Goal: Communication & Community: Share content

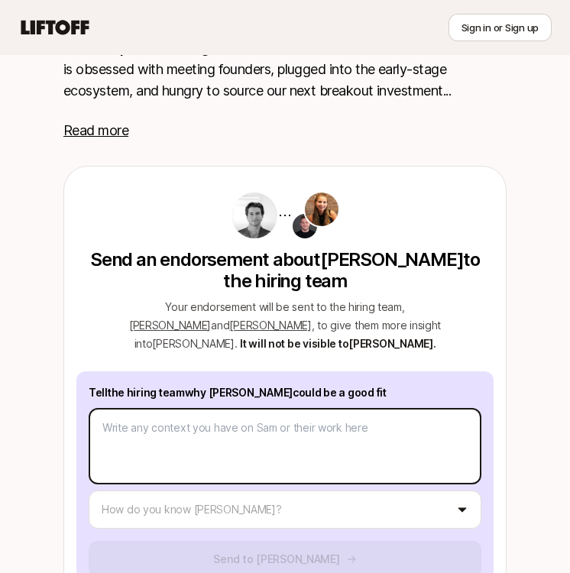
scroll to position [437, 0]
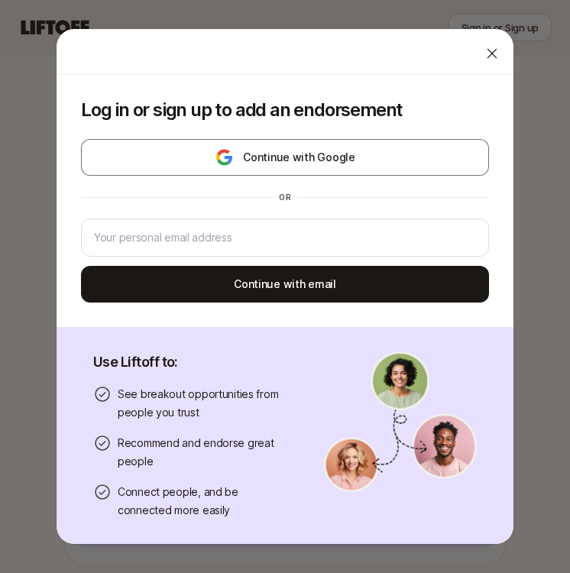
drag, startPoint x: 489, startPoint y: 52, endPoint x: 443, endPoint y: 171, distance: 127.8
click at [489, 53] on icon at bounding box center [492, 53] width 15 height 15
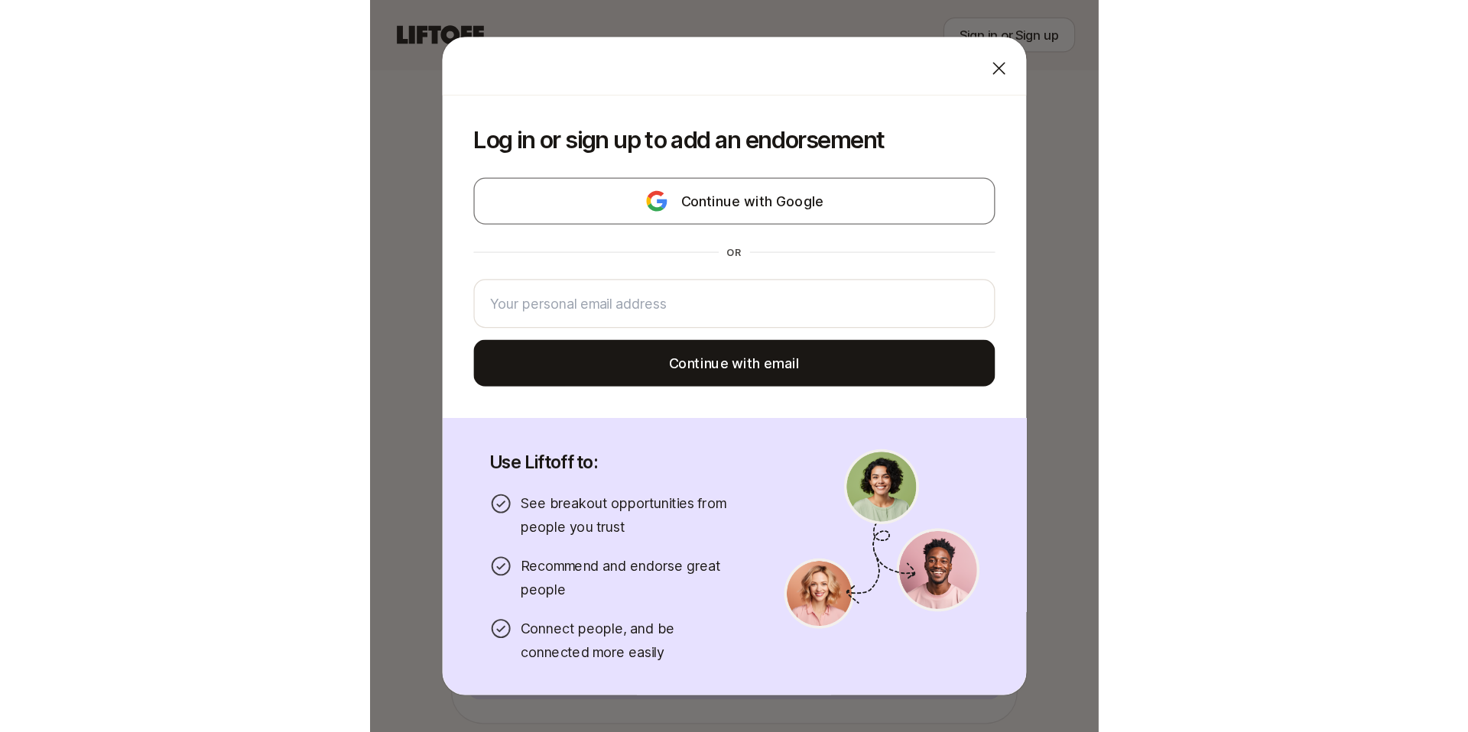
scroll to position [0, 0]
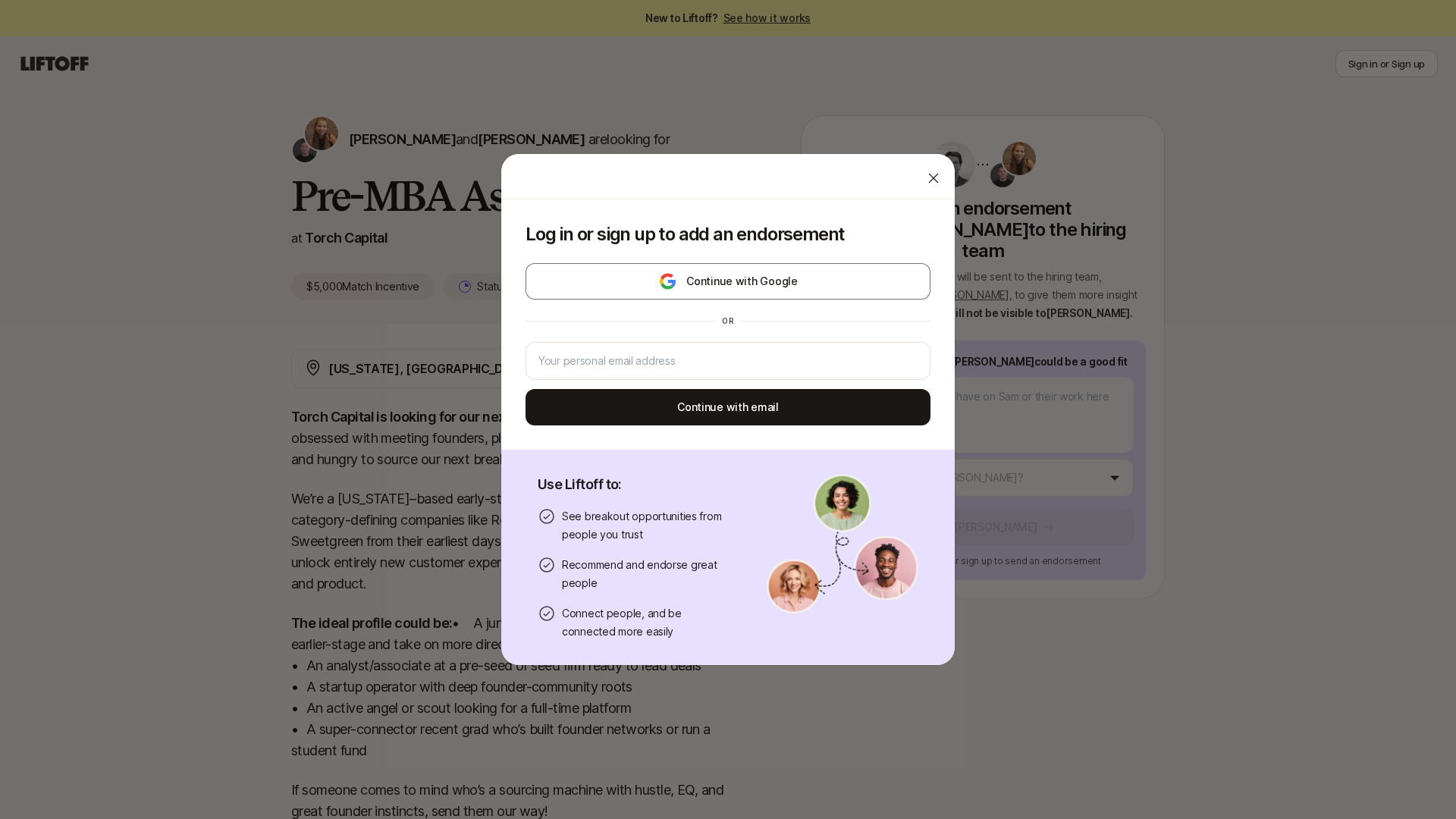
type textarea "x"
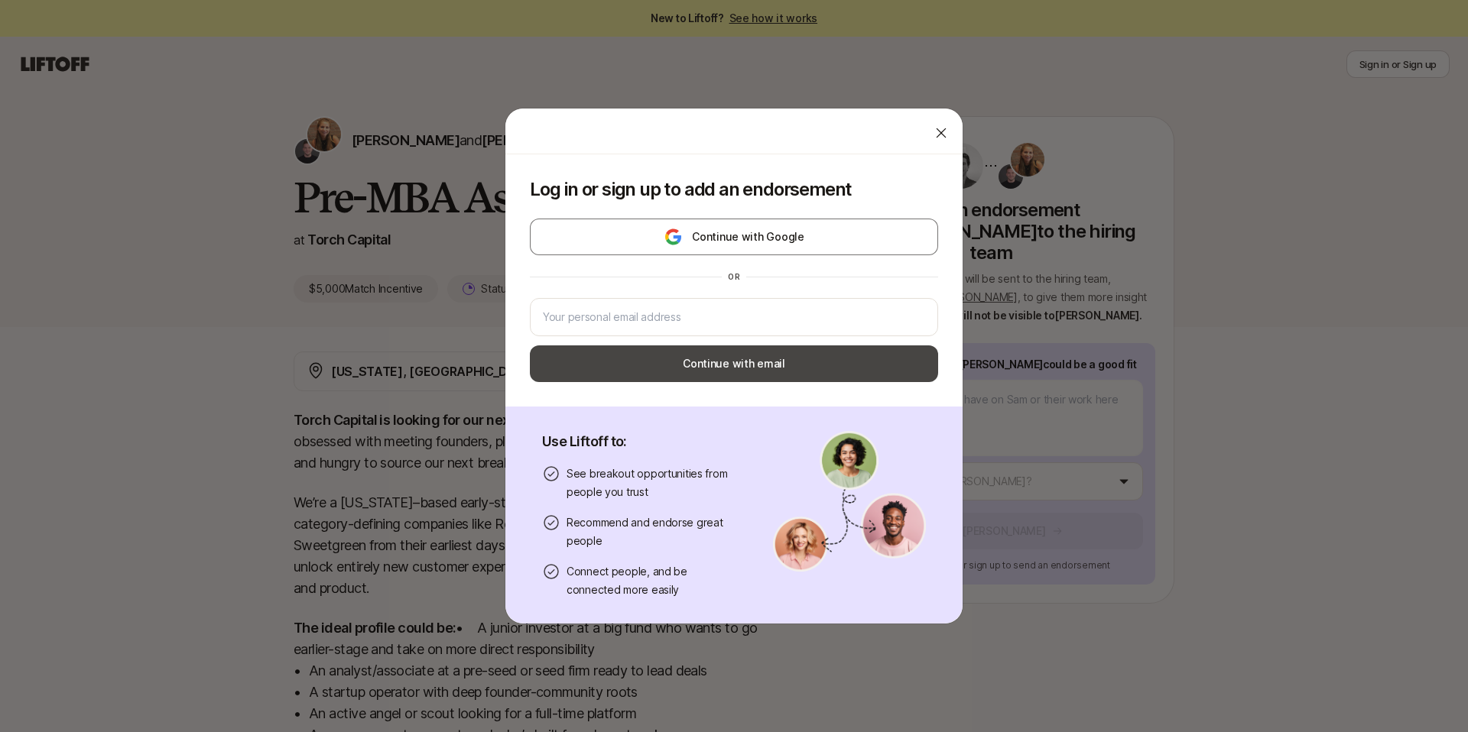
click at [570, 361] on button "Continue with email" at bounding box center [734, 364] width 408 height 37
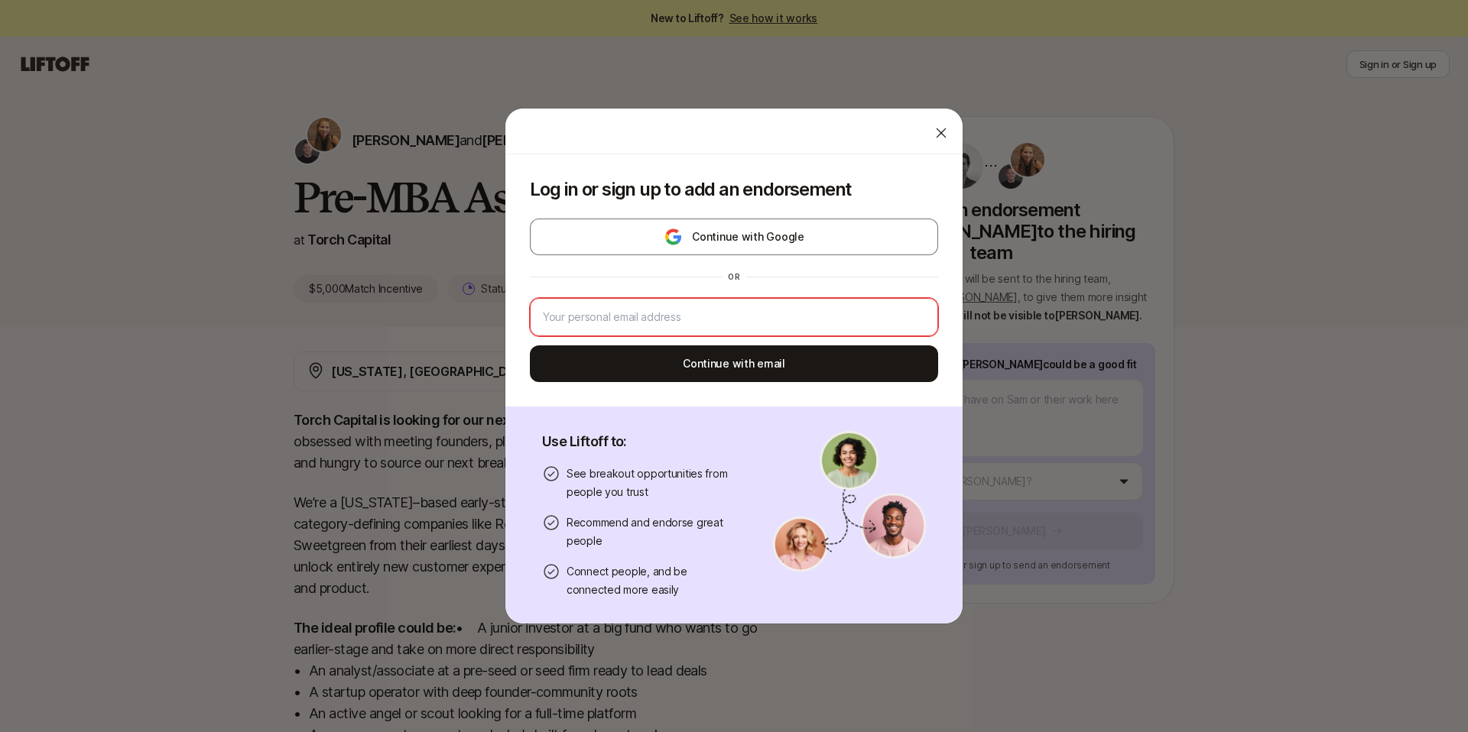
click at [570, 318] on input "email" at bounding box center [734, 317] width 382 height 18
type input "[EMAIL_ADDRESS][DOMAIN_NAME]"
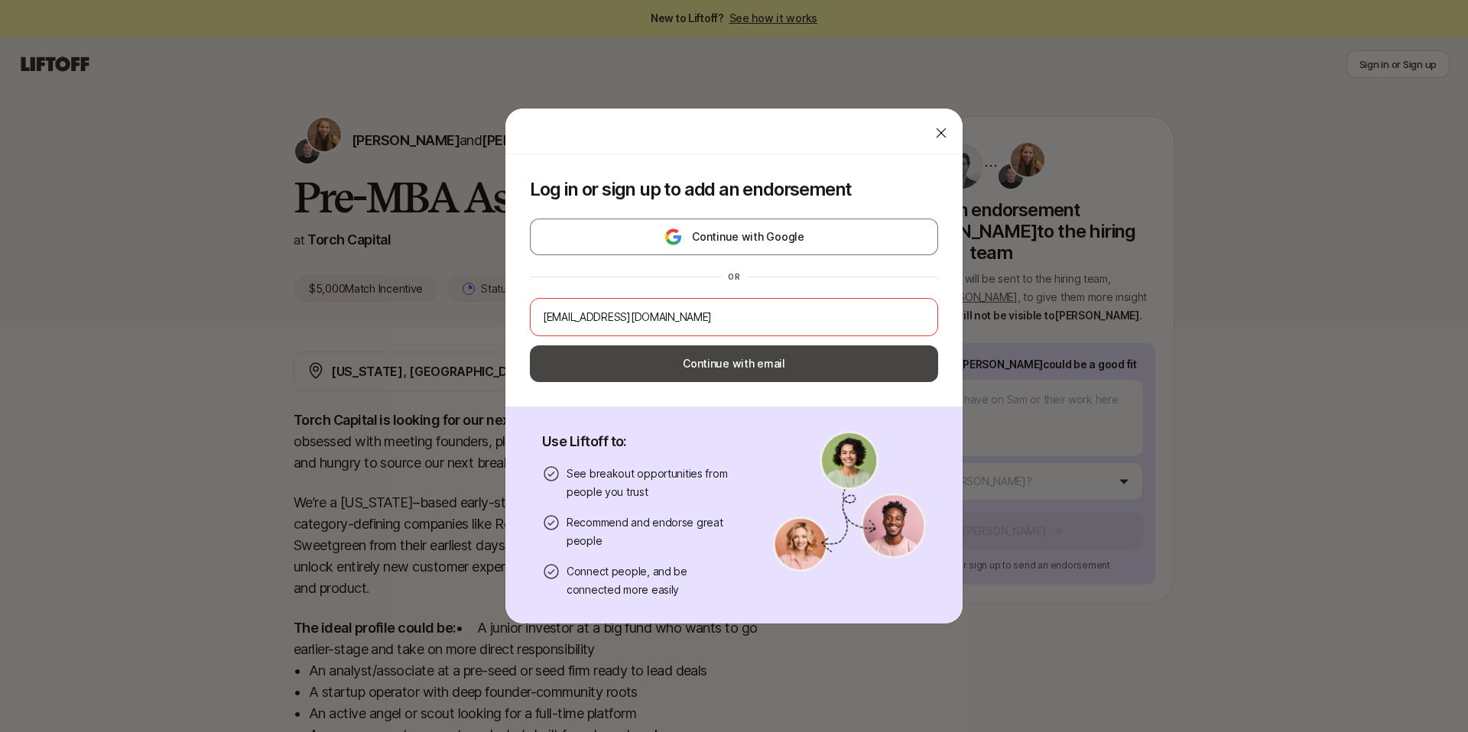
click at [570, 358] on button "Continue with email" at bounding box center [734, 364] width 408 height 37
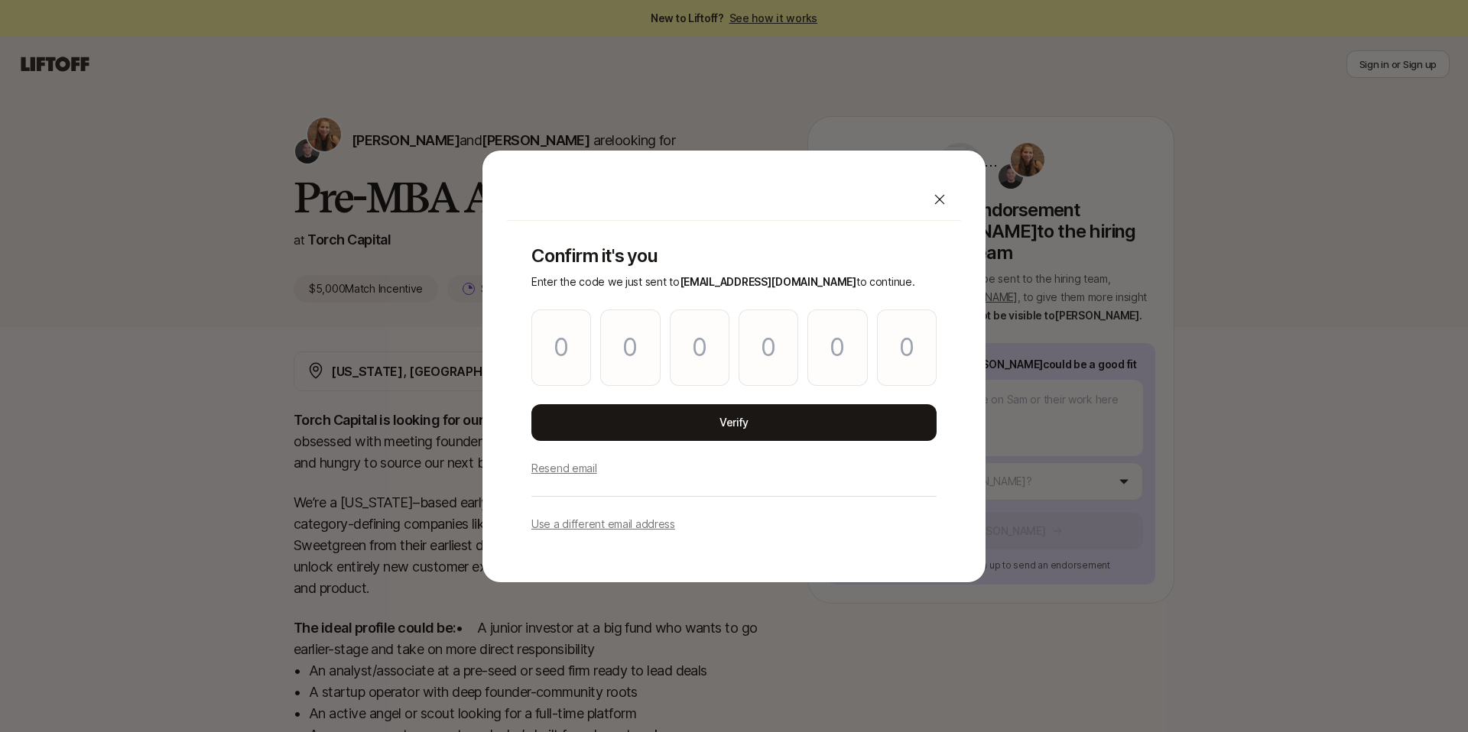
scroll to position [10, 0]
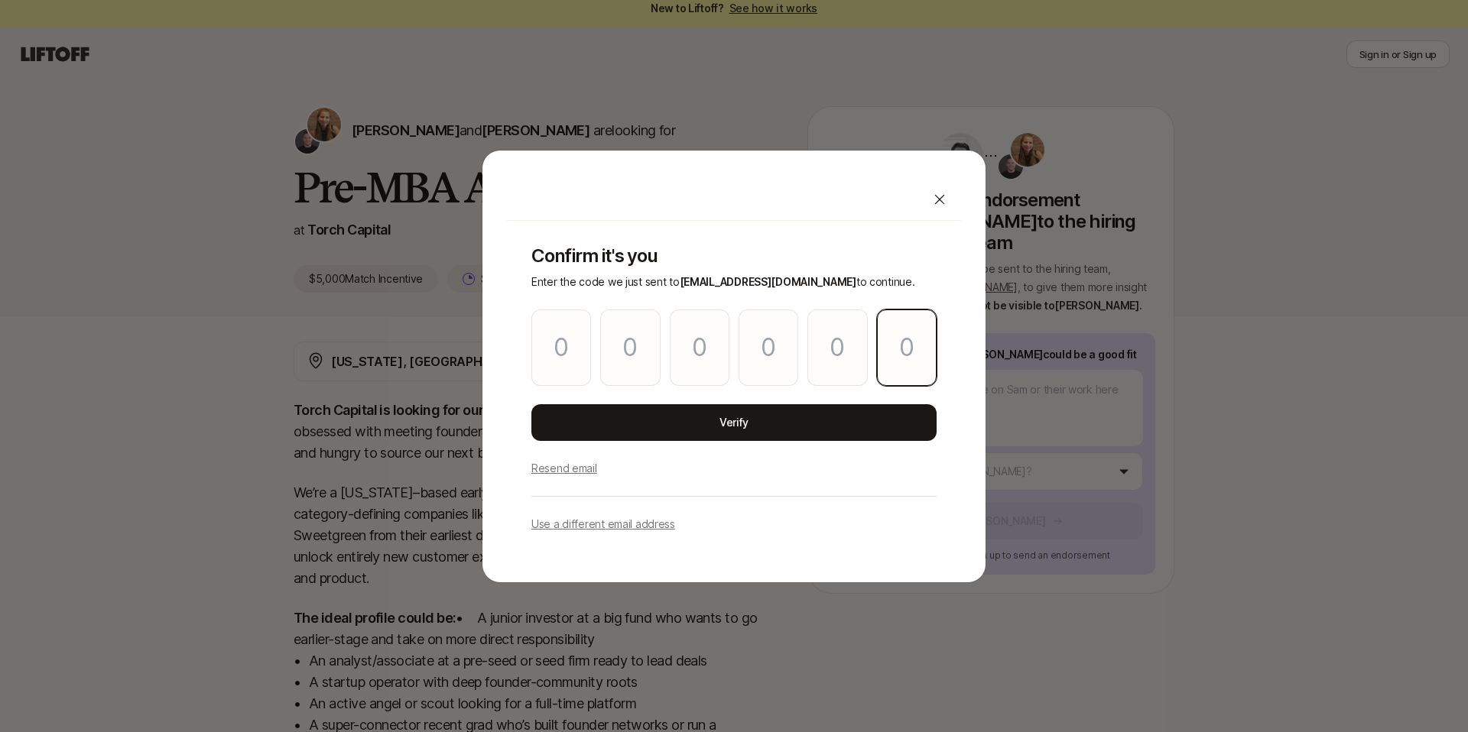
paste input "5"
type input "8"
type input "9"
type input "7"
type input "9"
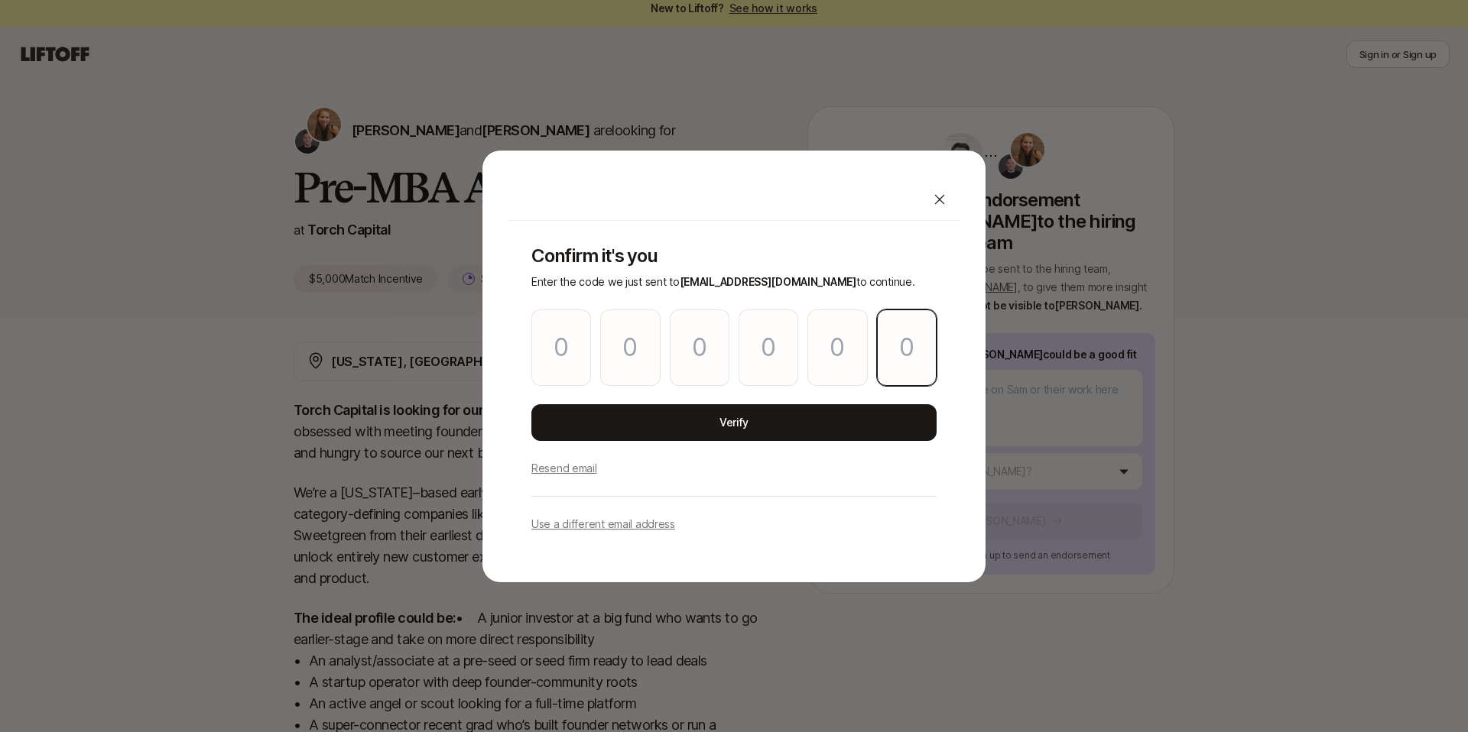
type input "6"
type input "5"
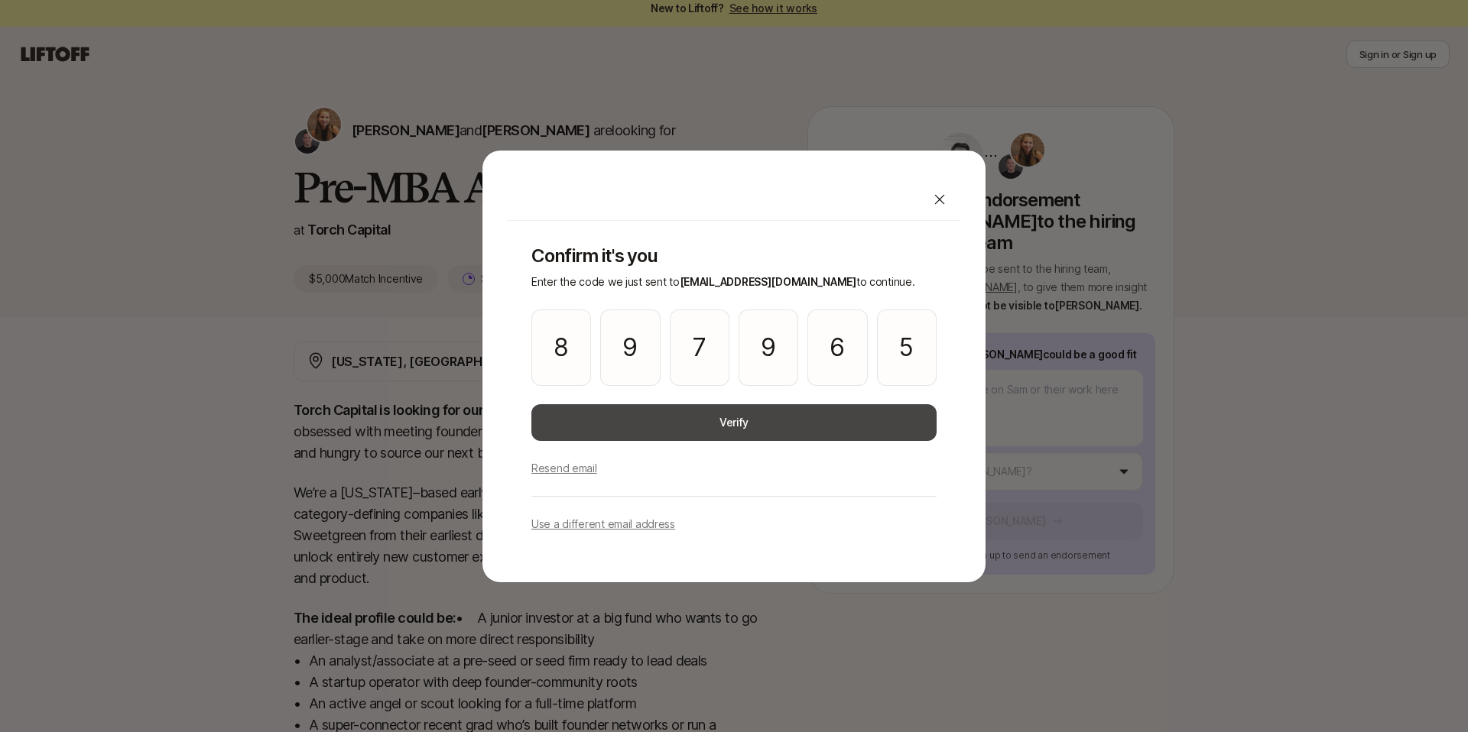
click at [570, 427] on button "Verify" at bounding box center [733, 422] width 405 height 37
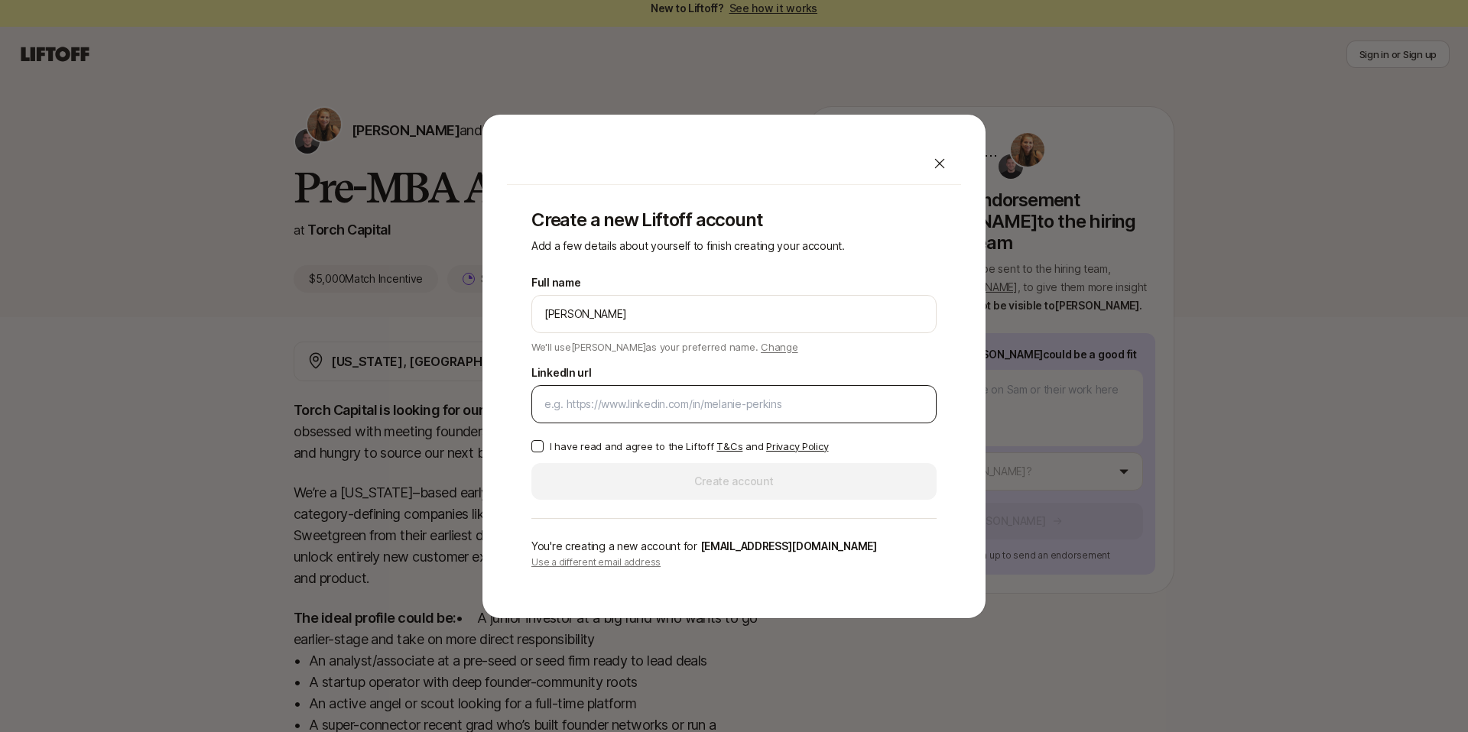
type input "[PERSON_NAME]"
paste input "[URL][DOMAIN_NAME]"
type input "[URL][DOMAIN_NAME]"
click at [560, 452] on p "I have read and agree to the Liftoff T&Cs and Privacy Policy" at bounding box center [689, 446] width 278 height 15
click at [544, 452] on button "I have read and agree to the Liftoff T&Cs and Privacy Policy" at bounding box center [537, 446] width 12 height 12
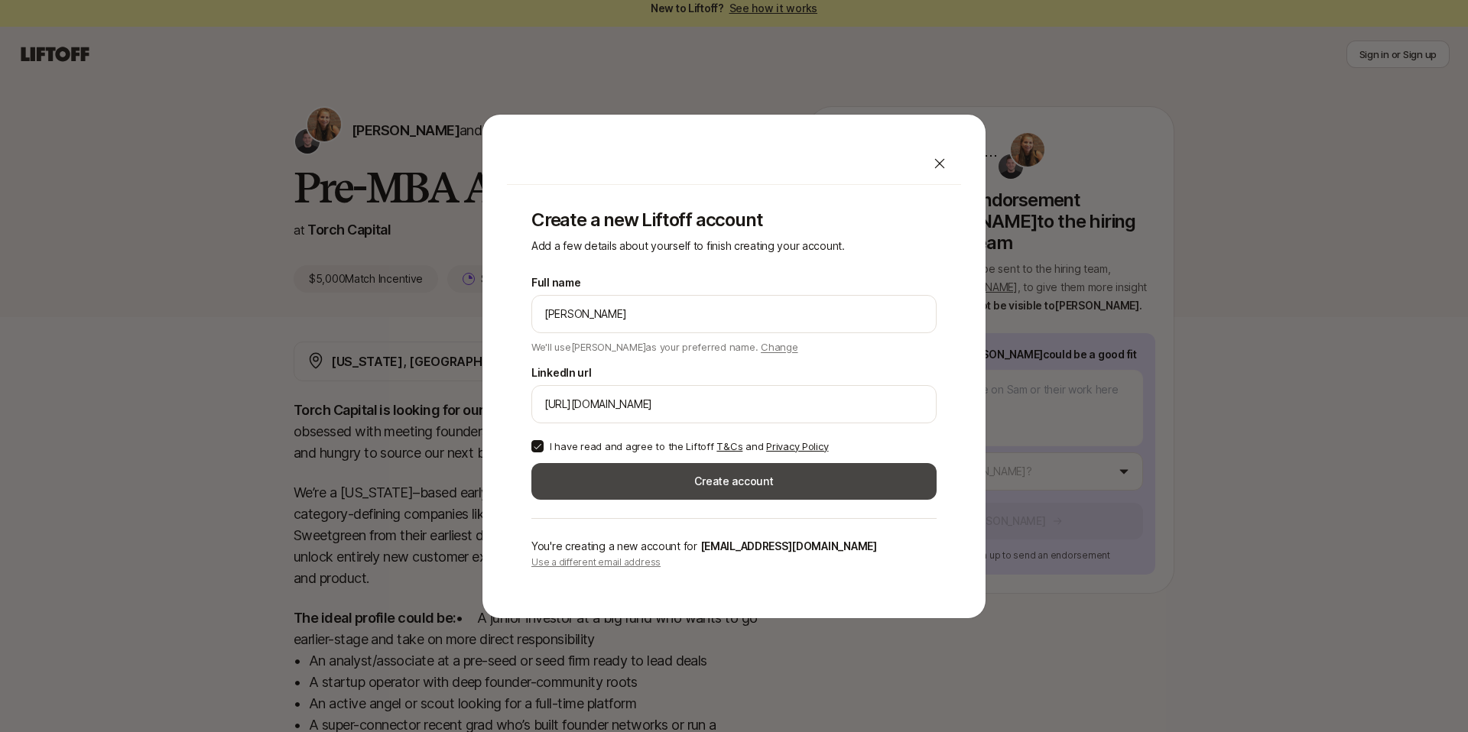
click at [570, 492] on button "Create account" at bounding box center [733, 481] width 405 height 37
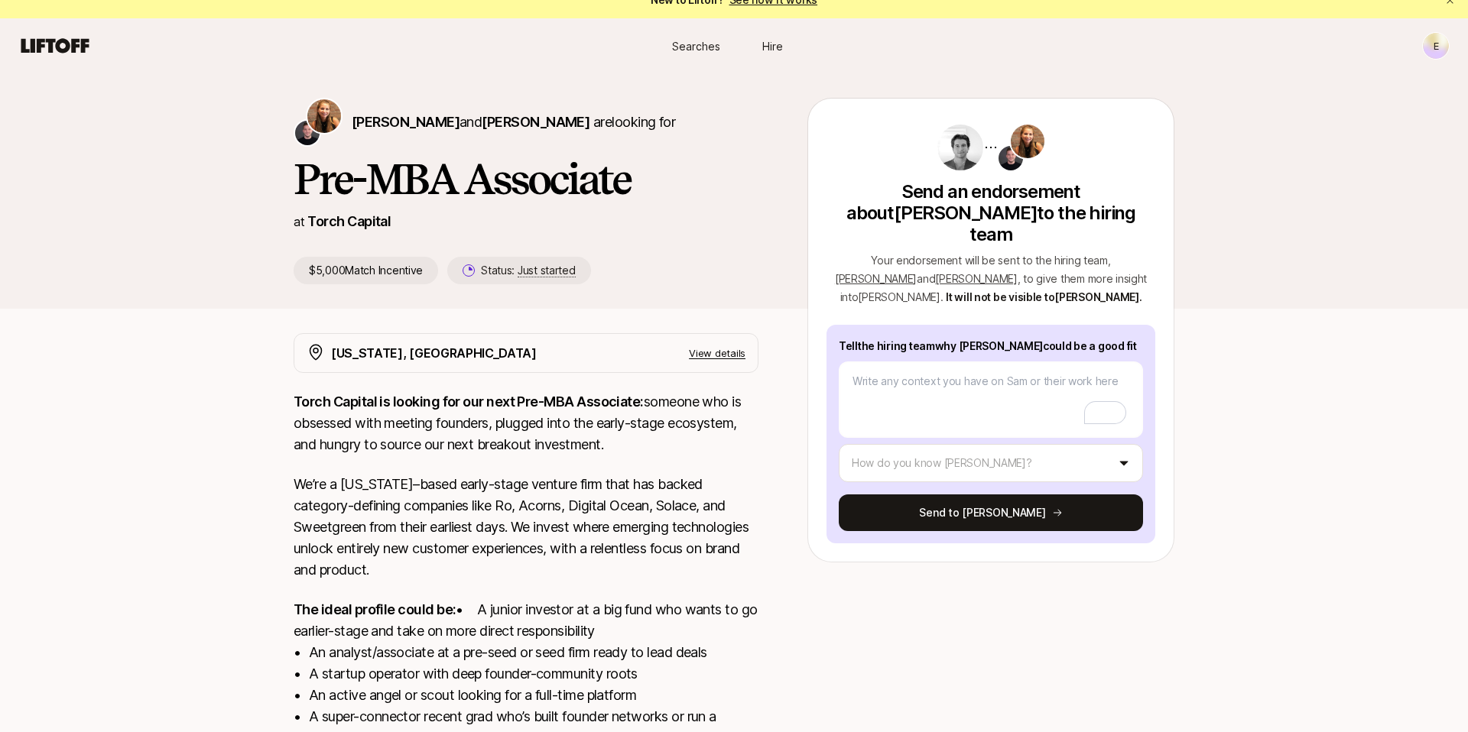
scroll to position [19, 0]
type textarea "x"
type textarea "S"
type textarea "x"
type textarea "Sa"
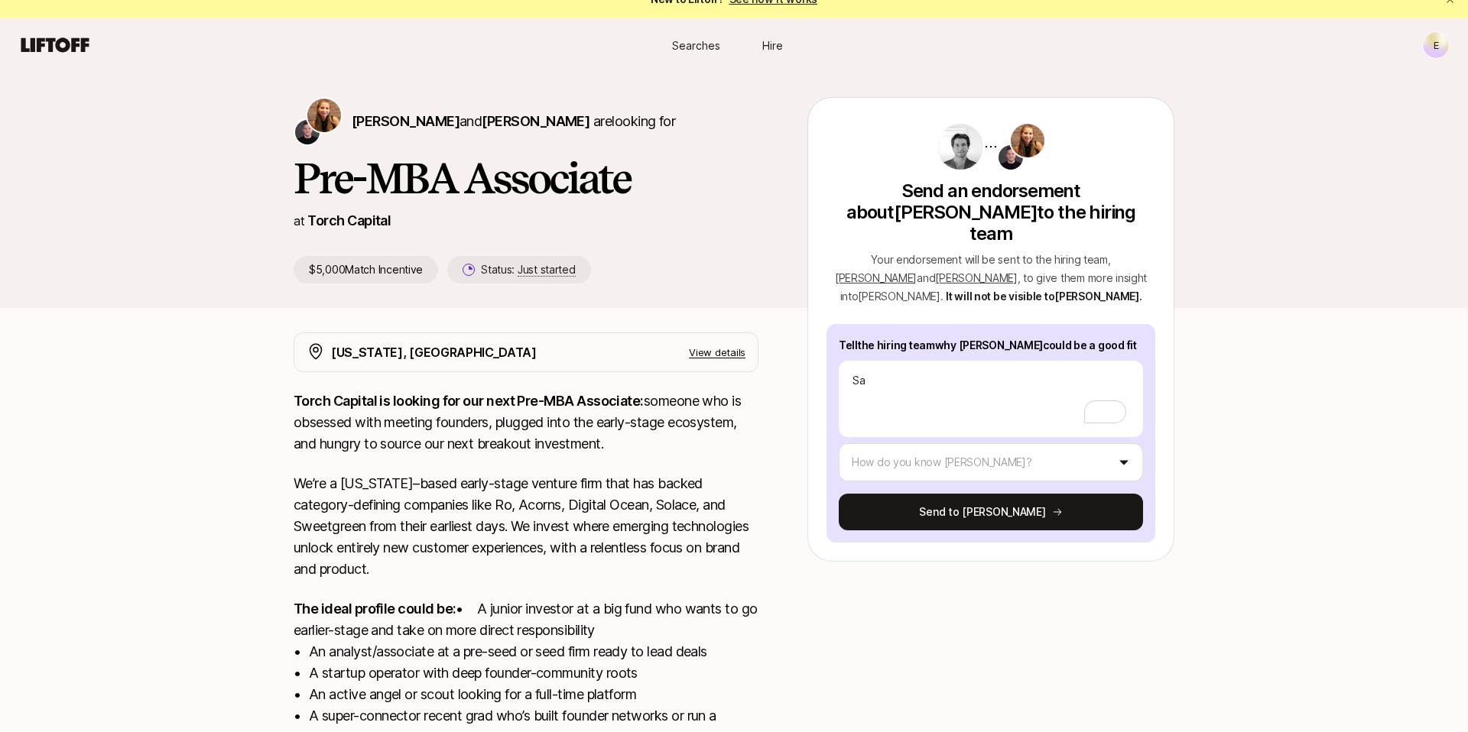
type textarea "x"
type textarea "[PERSON_NAME]"
type textarea "x"
type textarea "[PERSON_NAME]"
type textarea "x"
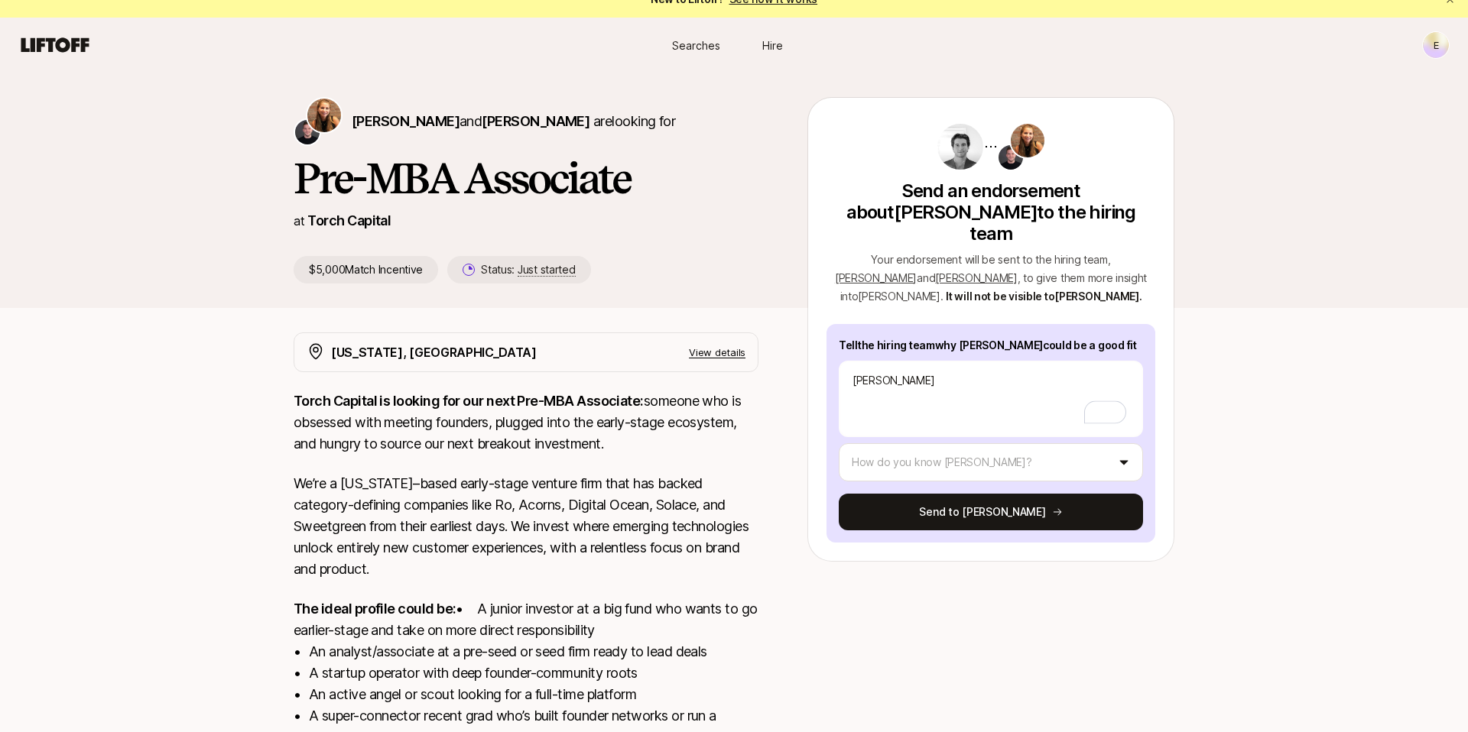
type textarea "[PERSON_NAME]"
type textarea "x"
type textarea "[PERSON_NAME] is"
type textarea "x"
type textarea "[PERSON_NAME] is"
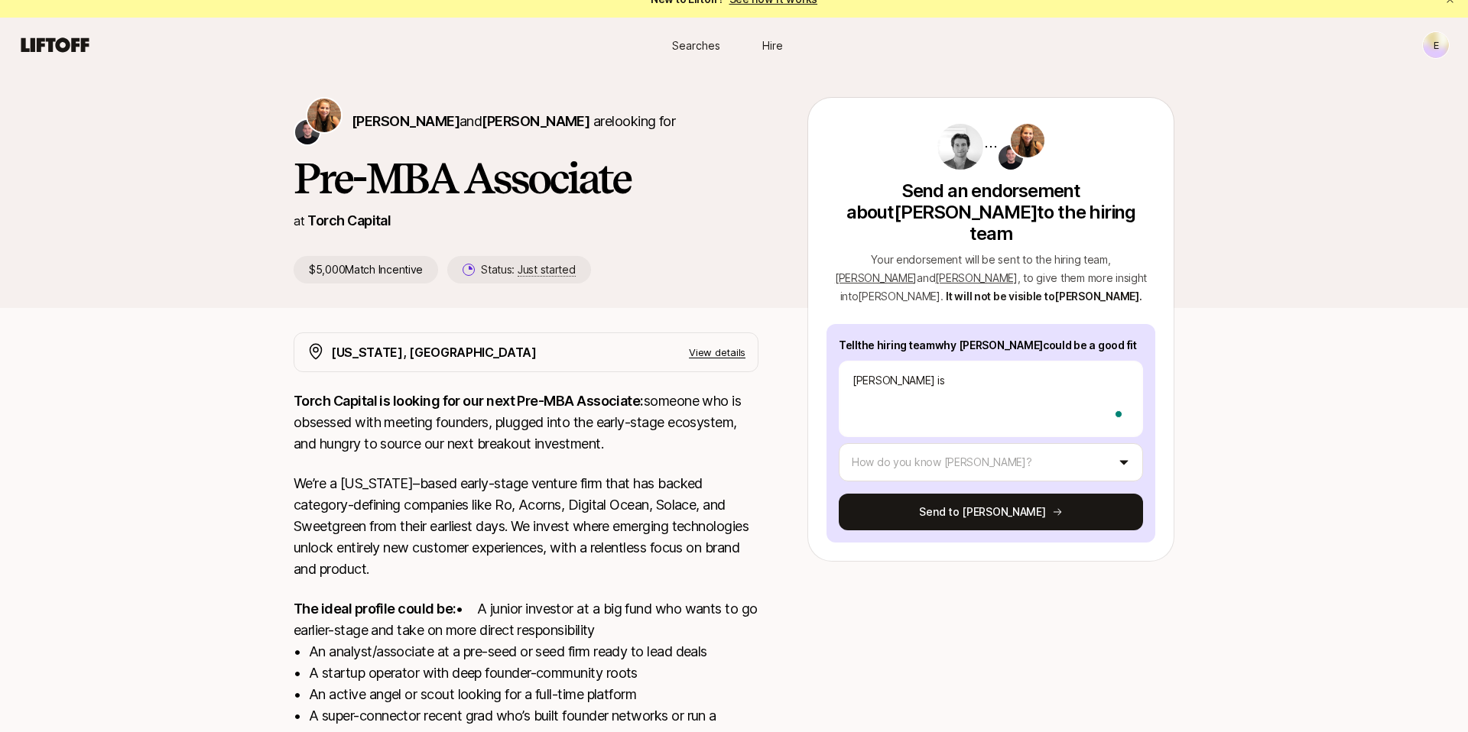
type textarea "x"
type textarea "[PERSON_NAME] is i"
type textarea "x"
type textarea "[PERSON_NAME] is in"
type textarea "x"
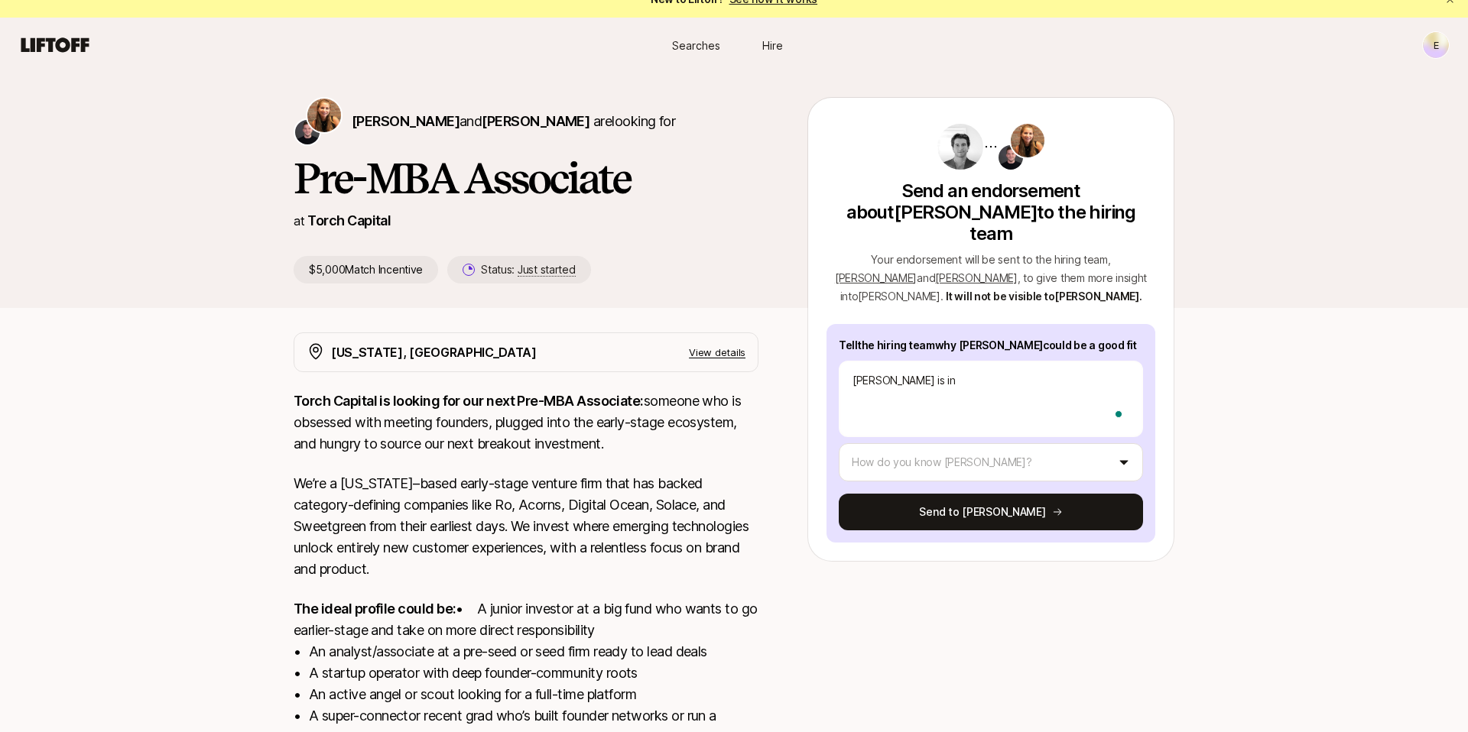
type textarea "[PERSON_NAME] is inc"
type textarea "x"
type textarea "[PERSON_NAME] is incr"
type textarea "x"
type textarea "[PERSON_NAME] is incre"
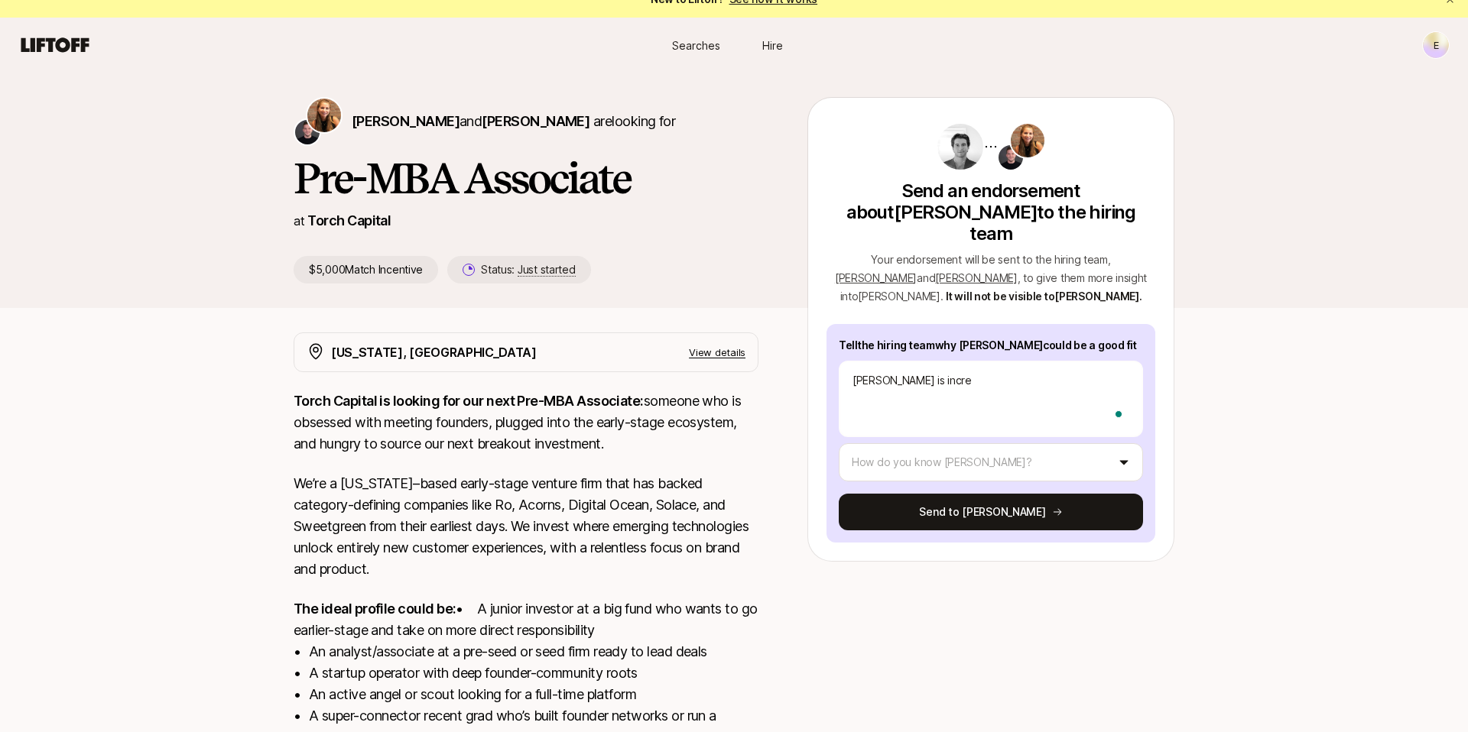
type textarea "x"
type textarea "[PERSON_NAME] is incred"
type textarea "x"
type textarea "[PERSON_NAME] is incredi"
type textarea "x"
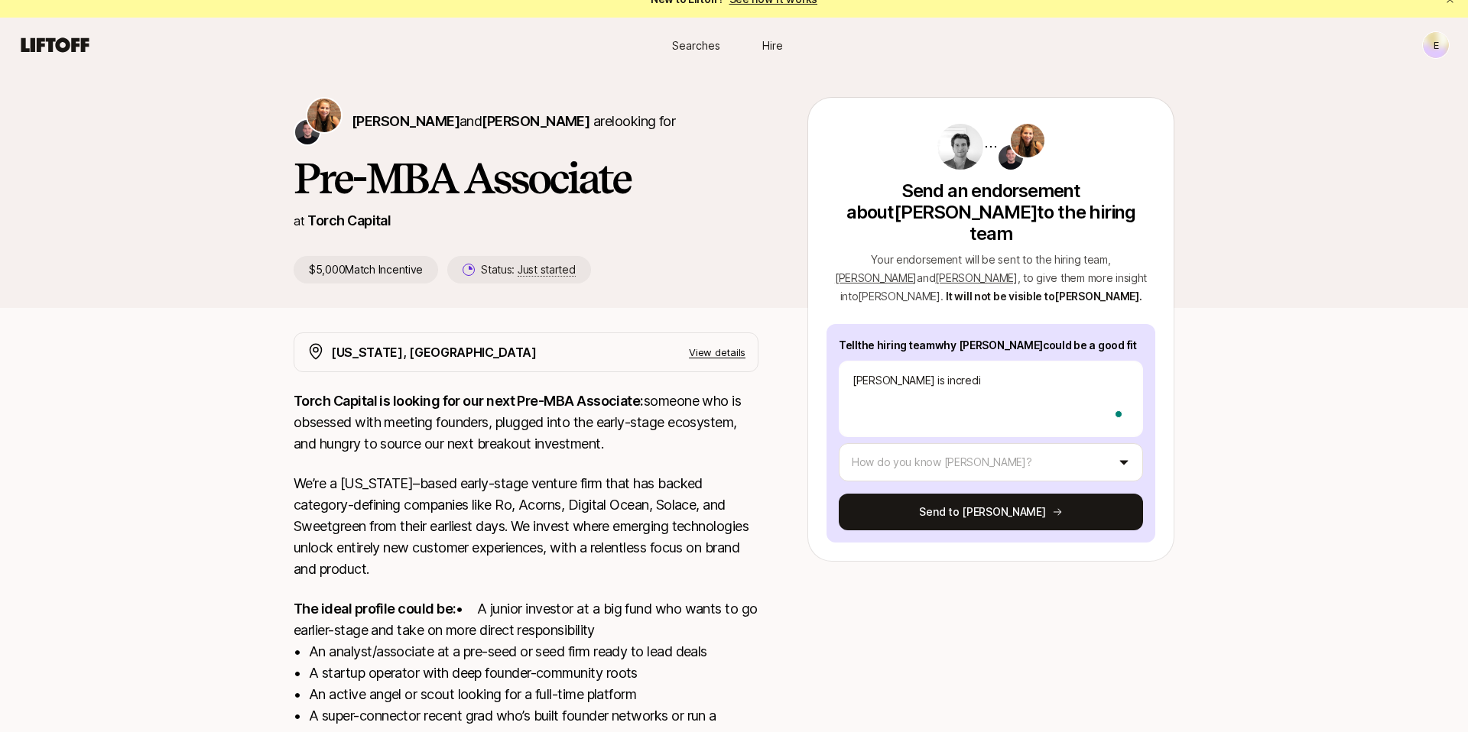
type textarea "[PERSON_NAME] is incredib"
type textarea "x"
type textarea "[PERSON_NAME] is incredibl"
type textarea "x"
type textarea "[PERSON_NAME] is incredibly"
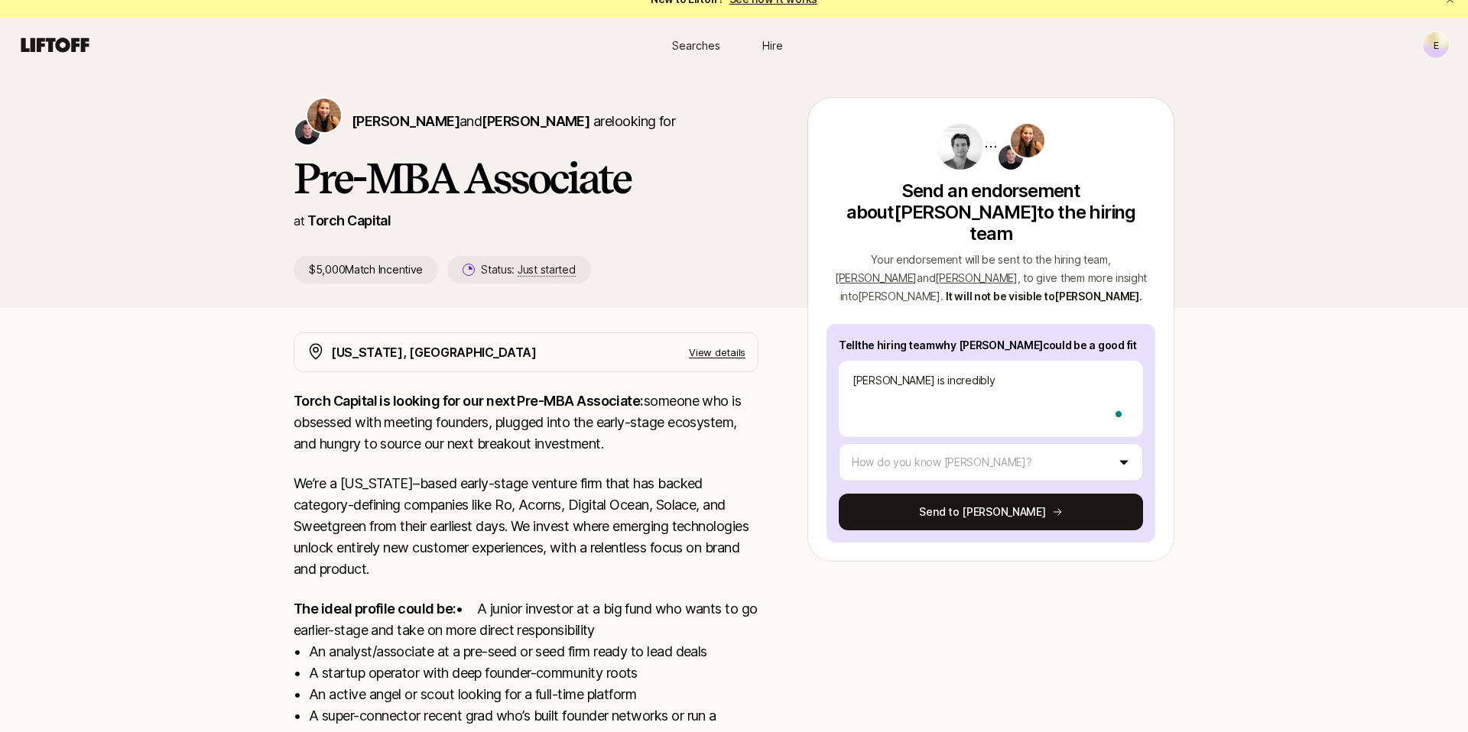
type textarea "x"
type textarea "[PERSON_NAME] is incredibly"
type textarea "x"
type textarea "[PERSON_NAME] is incredibly p"
type textarea "x"
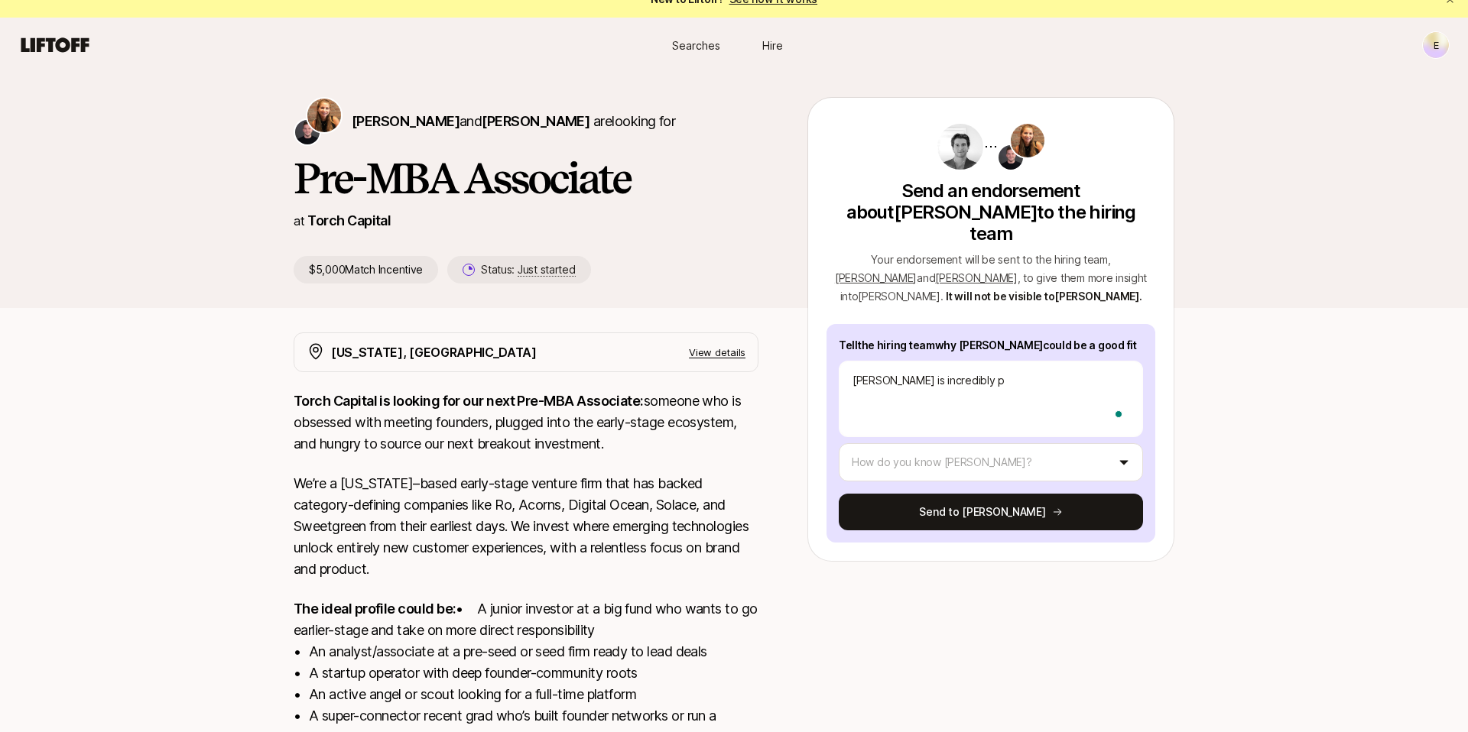
type textarea "[PERSON_NAME] is incredibly pa"
type textarea "x"
type textarea "[PERSON_NAME] is incredibly pas"
type textarea "x"
type textarea "[PERSON_NAME] is incredibly pass"
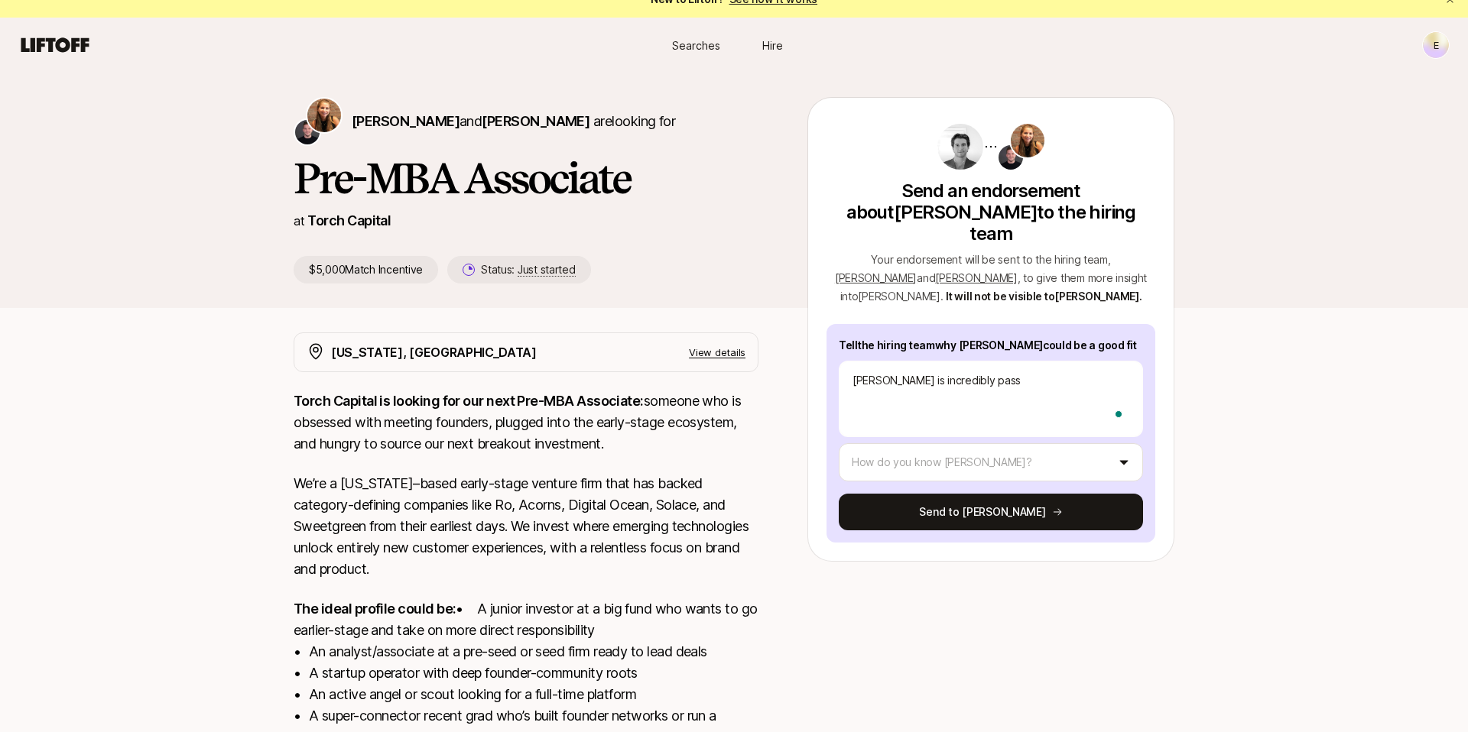
type textarea "x"
type textarea "[PERSON_NAME] is incredibly [PERSON_NAME]"
type textarea "x"
type textarea "[PERSON_NAME] is incredibly passio"
type textarea "x"
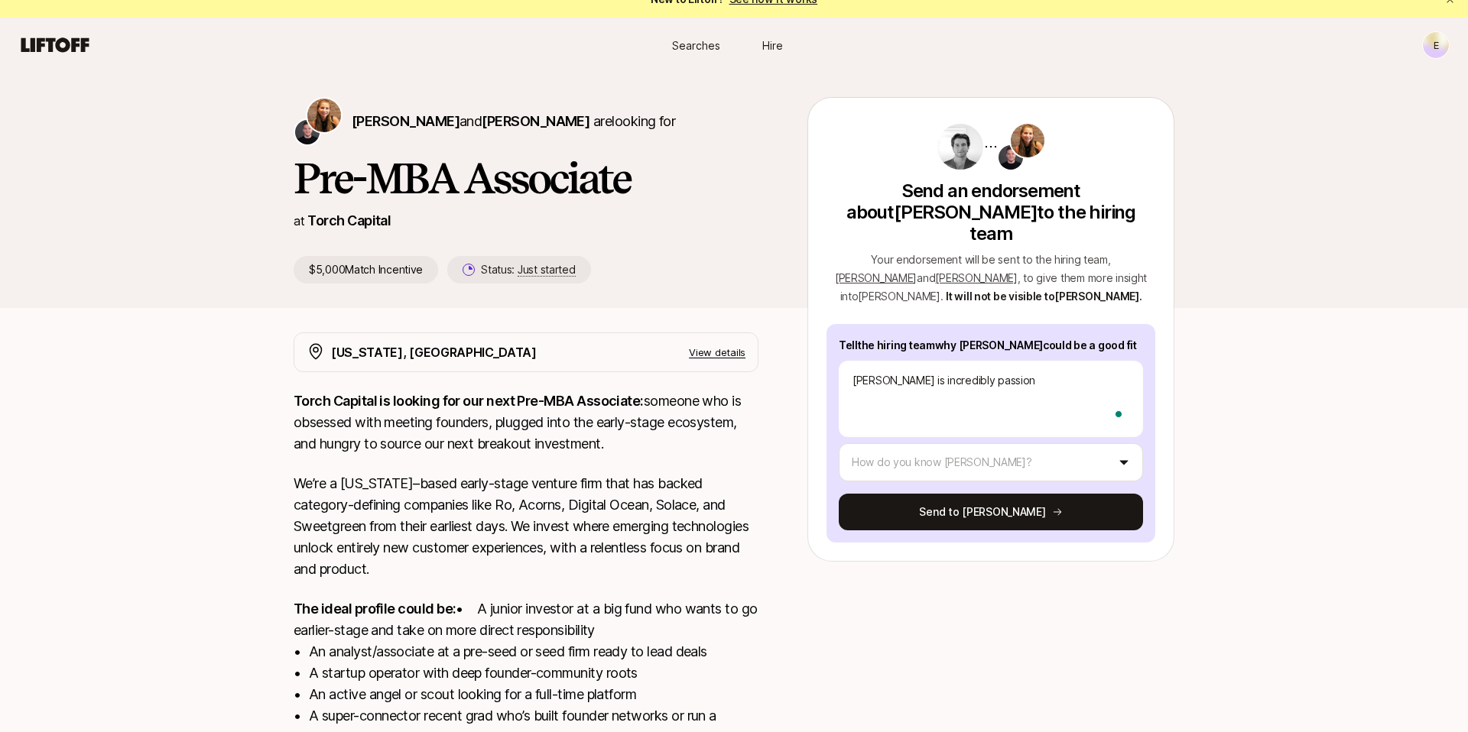
type textarea "[PERSON_NAME] is incredibly passiona"
type textarea "x"
type textarea "[PERSON_NAME] is incredibly passionat"
type textarea "x"
type textarea "[PERSON_NAME] is incredibly passionate"
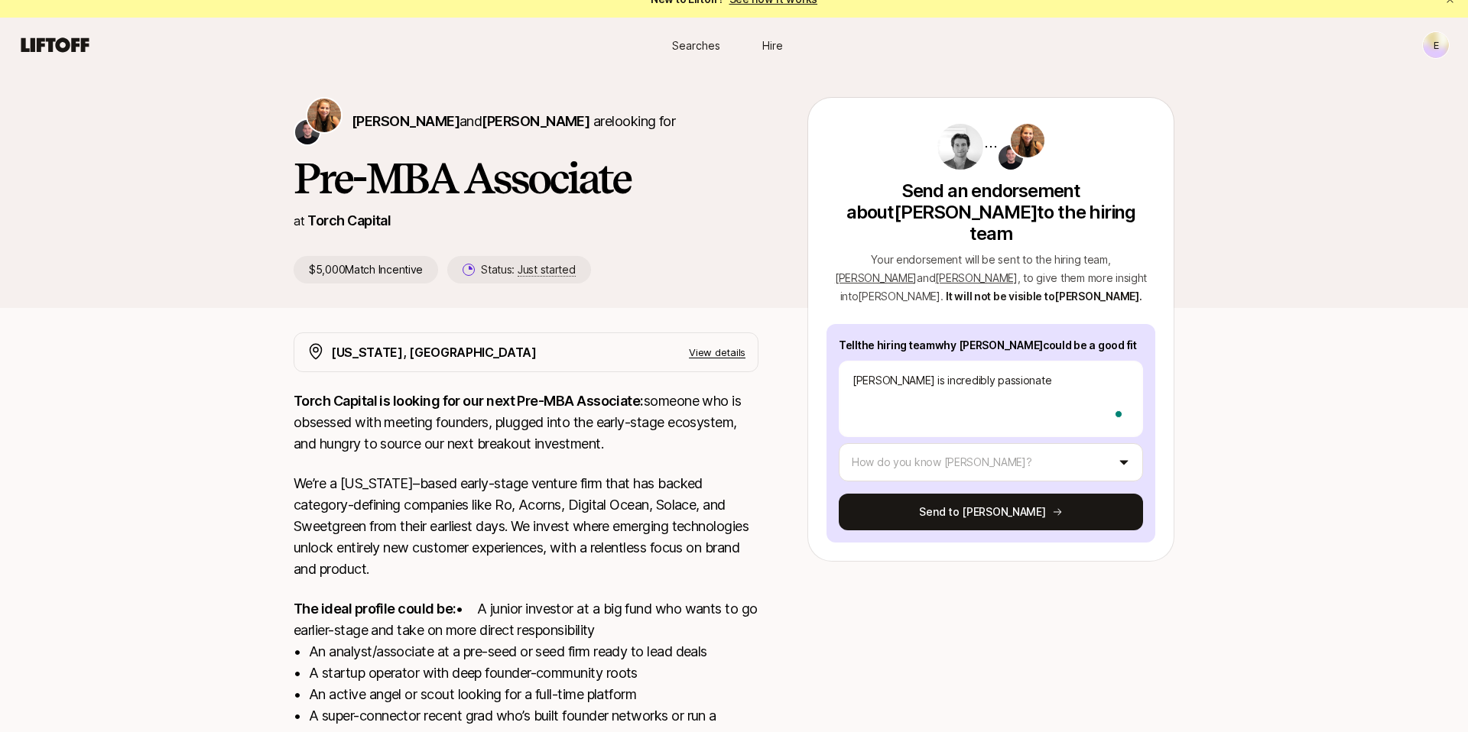
type textarea "x"
type textarea "[PERSON_NAME] is incredibly passionate"
type textarea "x"
type textarea "[PERSON_NAME] is incredibly passionate a"
type textarea "x"
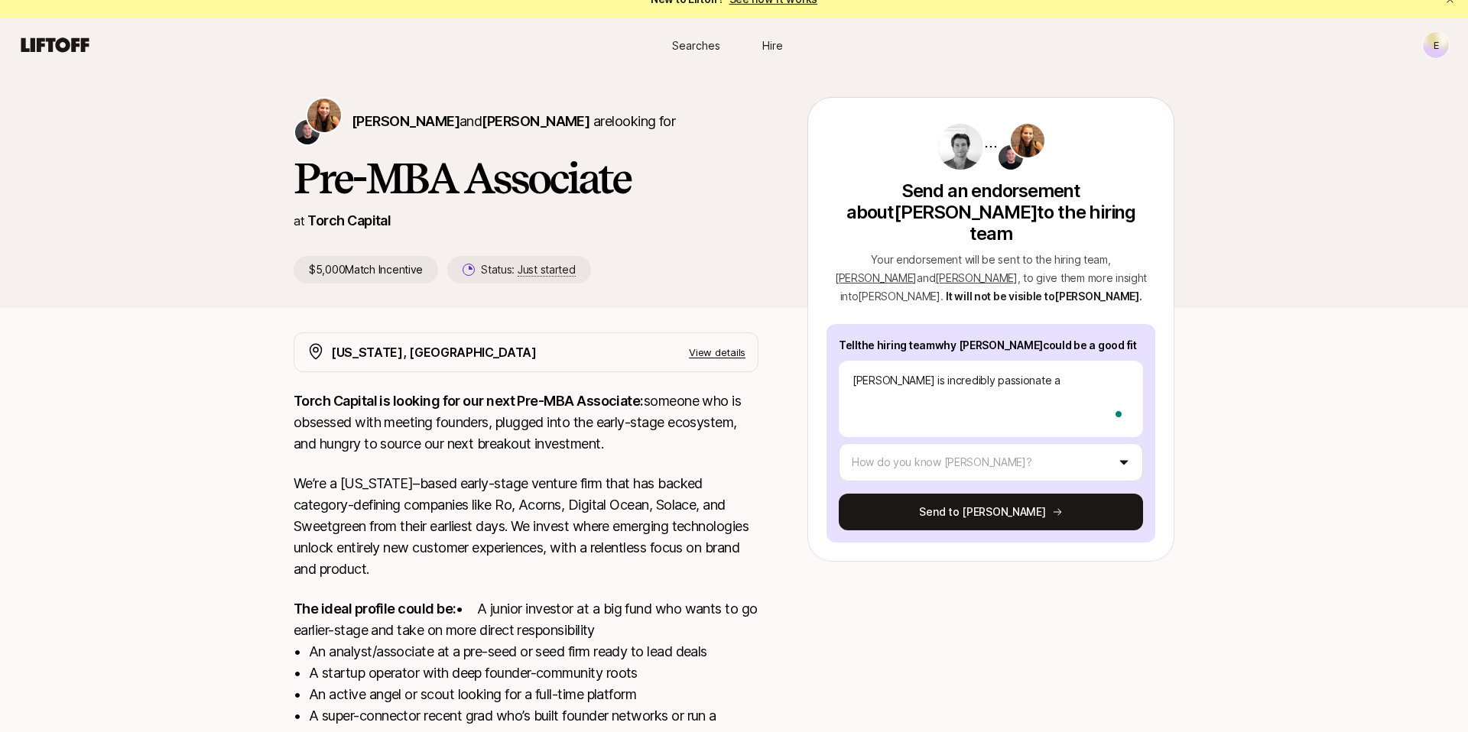
type textarea "[PERSON_NAME] is incredibly passionate ab"
type textarea "x"
type textarea "[PERSON_NAME] is incredibly passionate abo"
type textarea "x"
type textarea "[PERSON_NAME] is incredibly passionate abou"
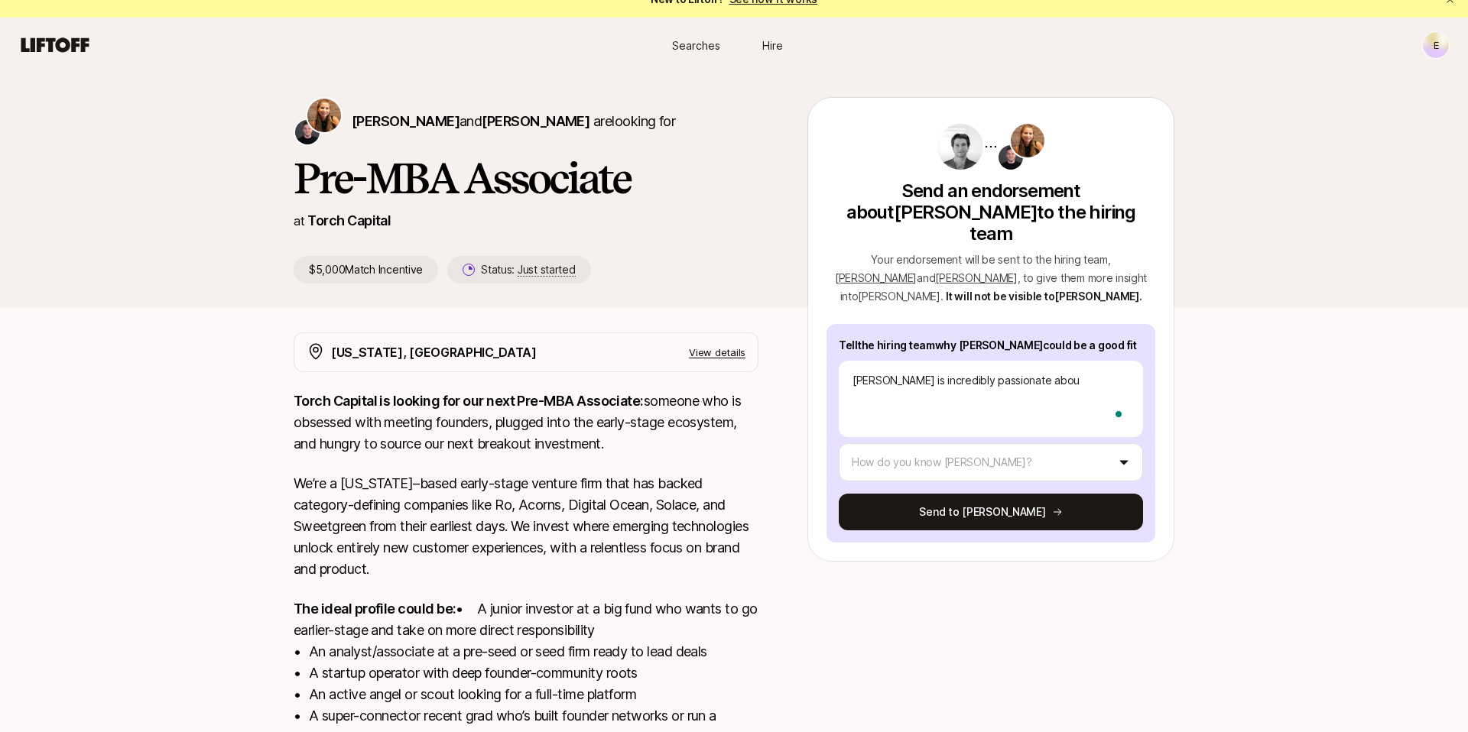
type textarea "x"
type textarea "[PERSON_NAME] is incredibly passionate about"
type textarea "x"
type textarea "[PERSON_NAME] is incredibly passionate about"
type textarea "x"
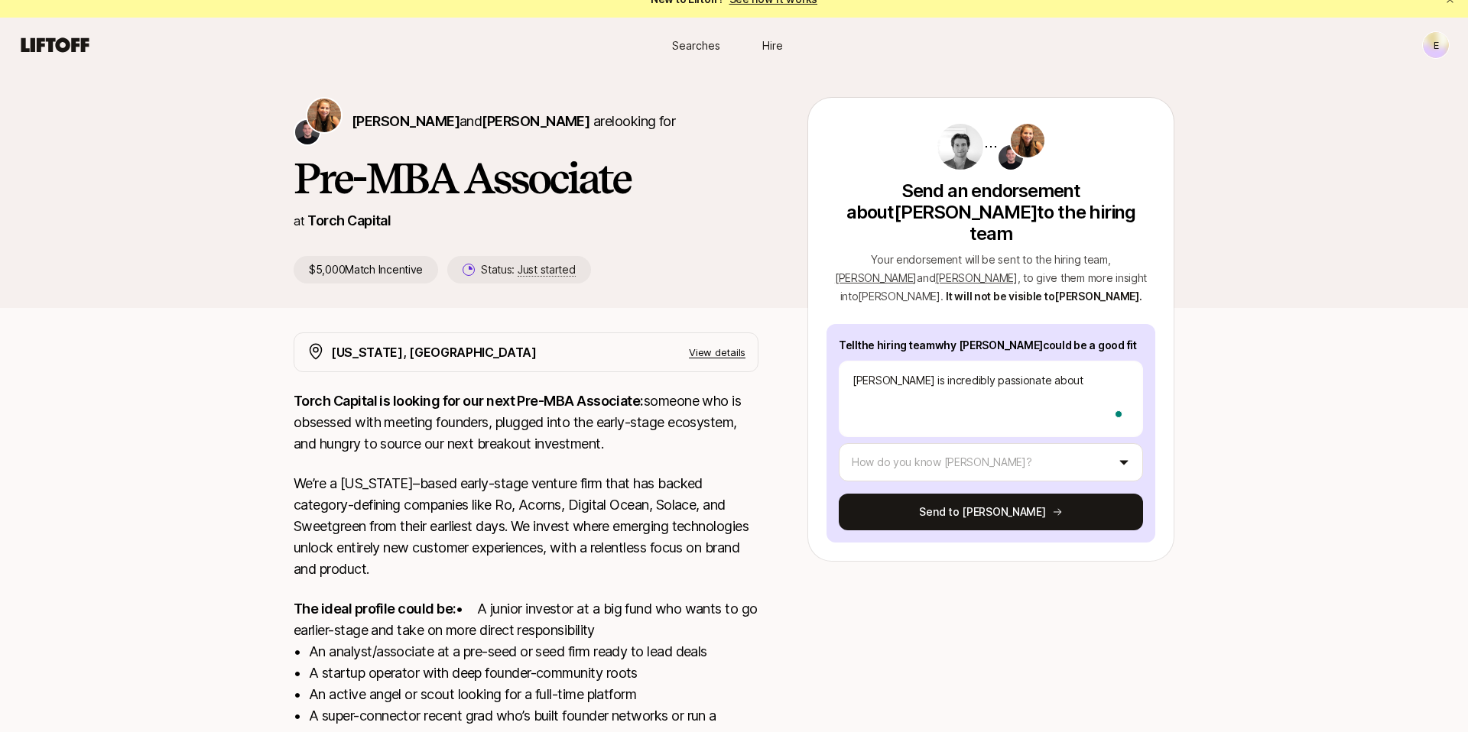
type textarea "[PERSON_NAME] is incredibly passionate about t"
type textarea "x"
type textarea "[PERSON_NAME] is incredibly passionate about th"
type textarea "x"
type textarea "[PERSON_NAME] is incredibly passionate about the"
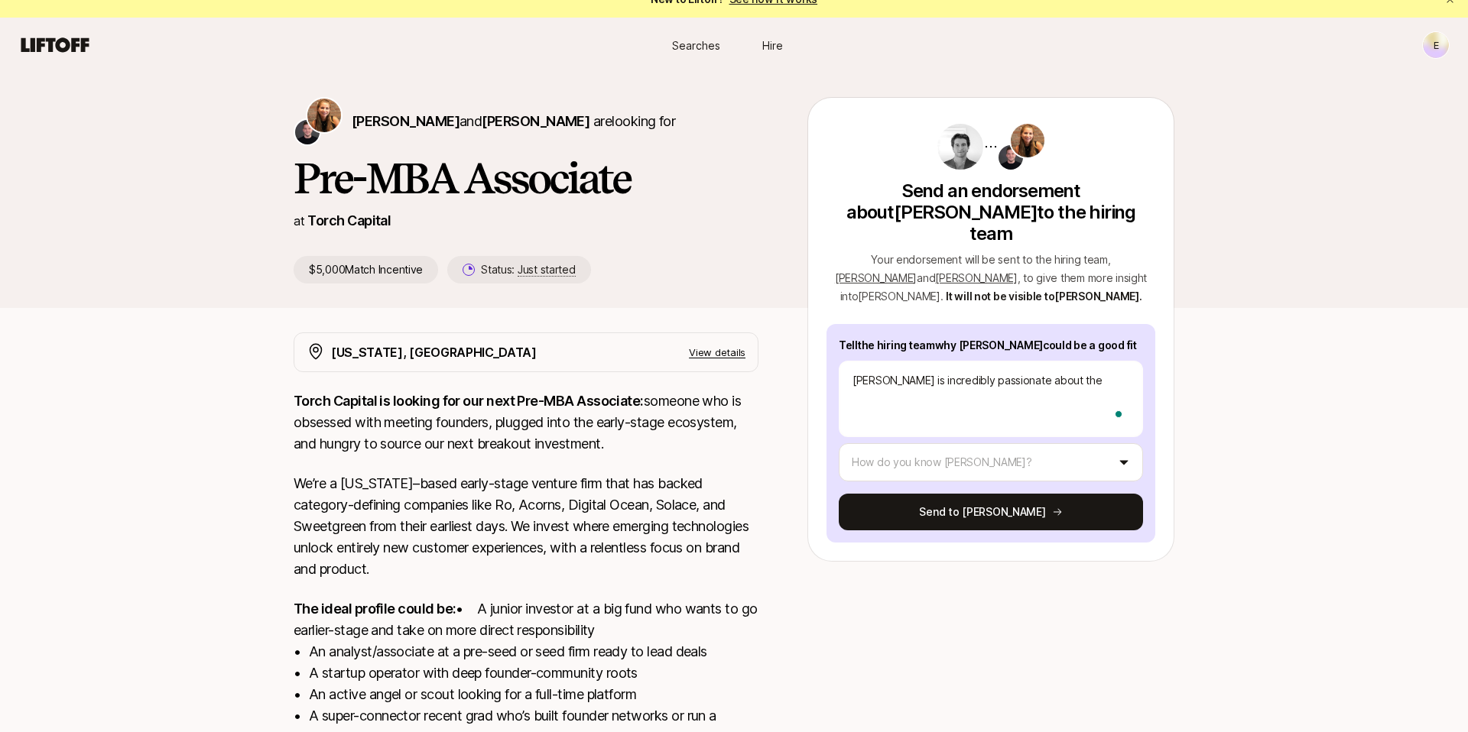
type textarea "x"
type textarea "[PERSON_NAME] is incredibly passionate about the"
type textarea "x"
type textarea "[PERSON_NAME] is incredibly passionate about the v"
type textarea "x"
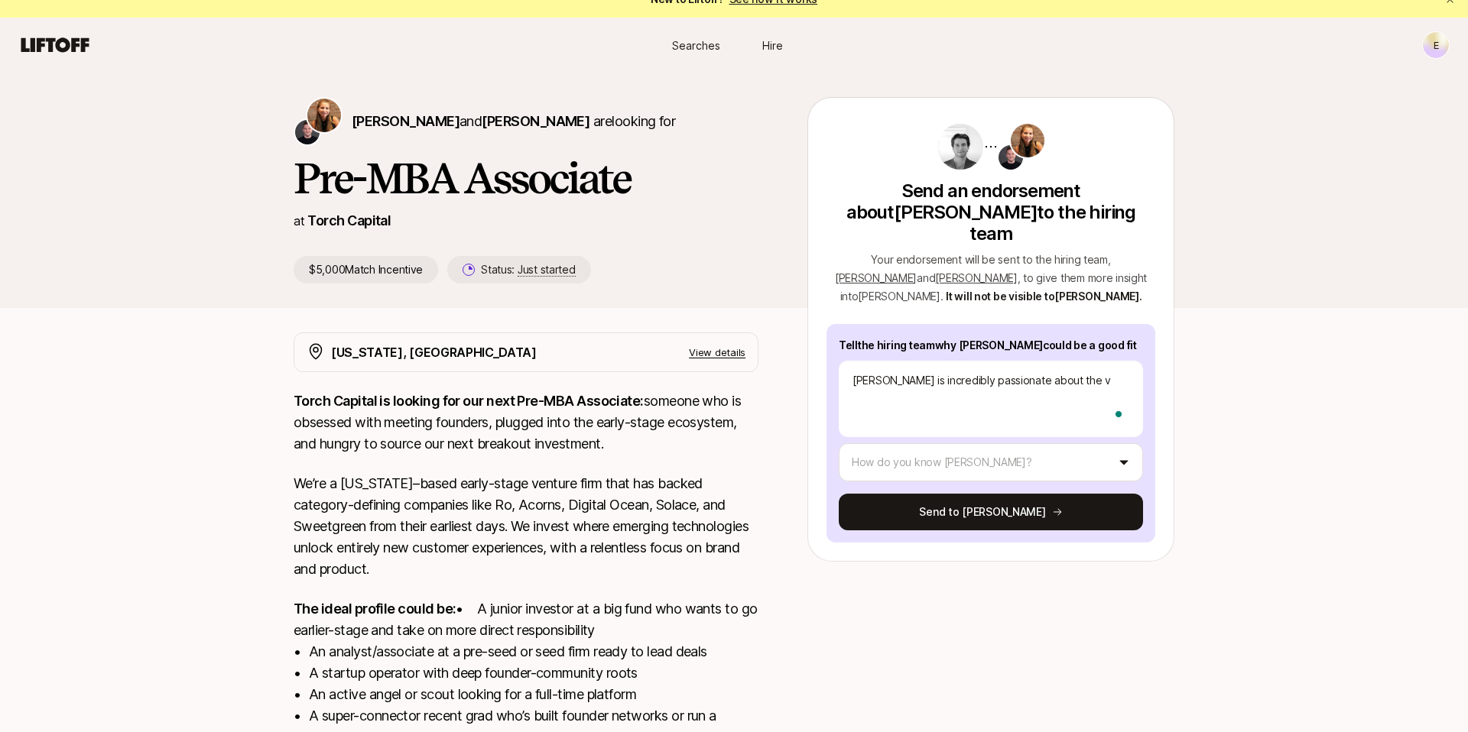
type textarea "[PERSON_NAME] is incredibly passionate about the ve"
type textarea "x"
type textarea "[PERSON_NAME] is incredibly passionate about the ven"
type textarea "x"
type textarea "[PERSON_NAME] is incredibly passionate about the vent"
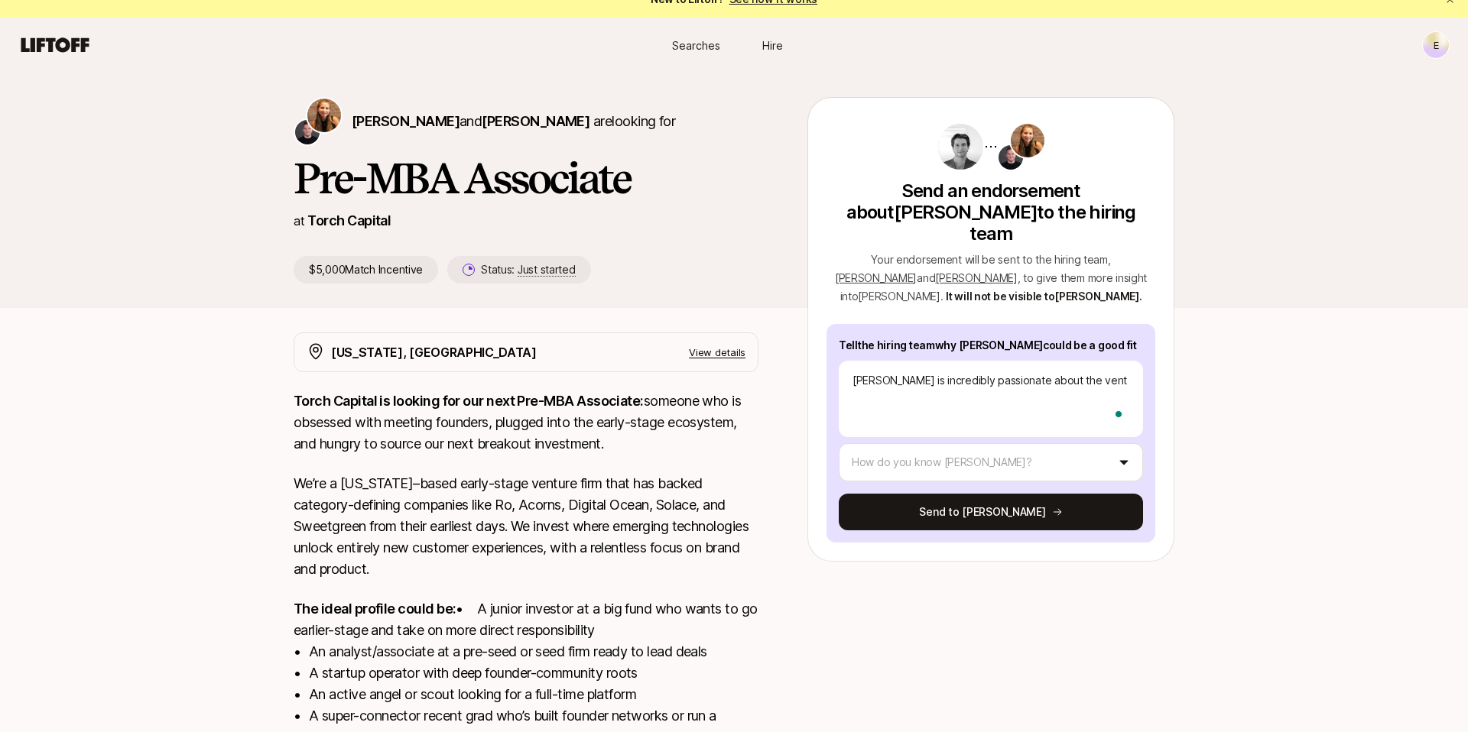
type textarea "x"
type textarea "[PERSON_NAME] is incredibly passionate about the ventur"
type textarea "x"
type textarea "[PERSON_NAME] is incredibly passionate about the venture"
type textarea "x"
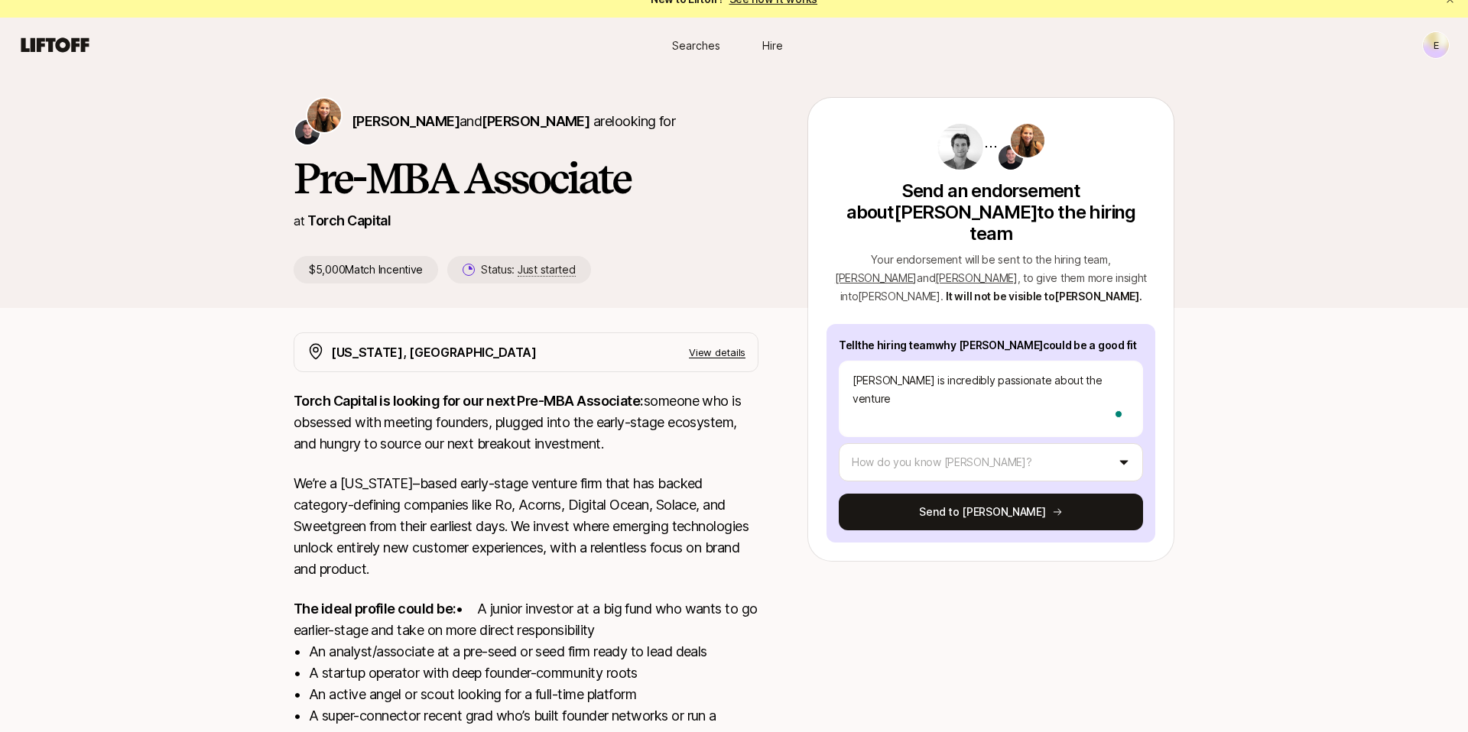
type textarea "[PERSON_NAME] is incredibly passionate about the venture c"
type textarea "x"
type textarea "[PERSON_NAME] is incredibly passionate about the venture ca"
type textarea "x"
type textarea "[PERSON_NAME] is incredibly passionate about the venture cap"
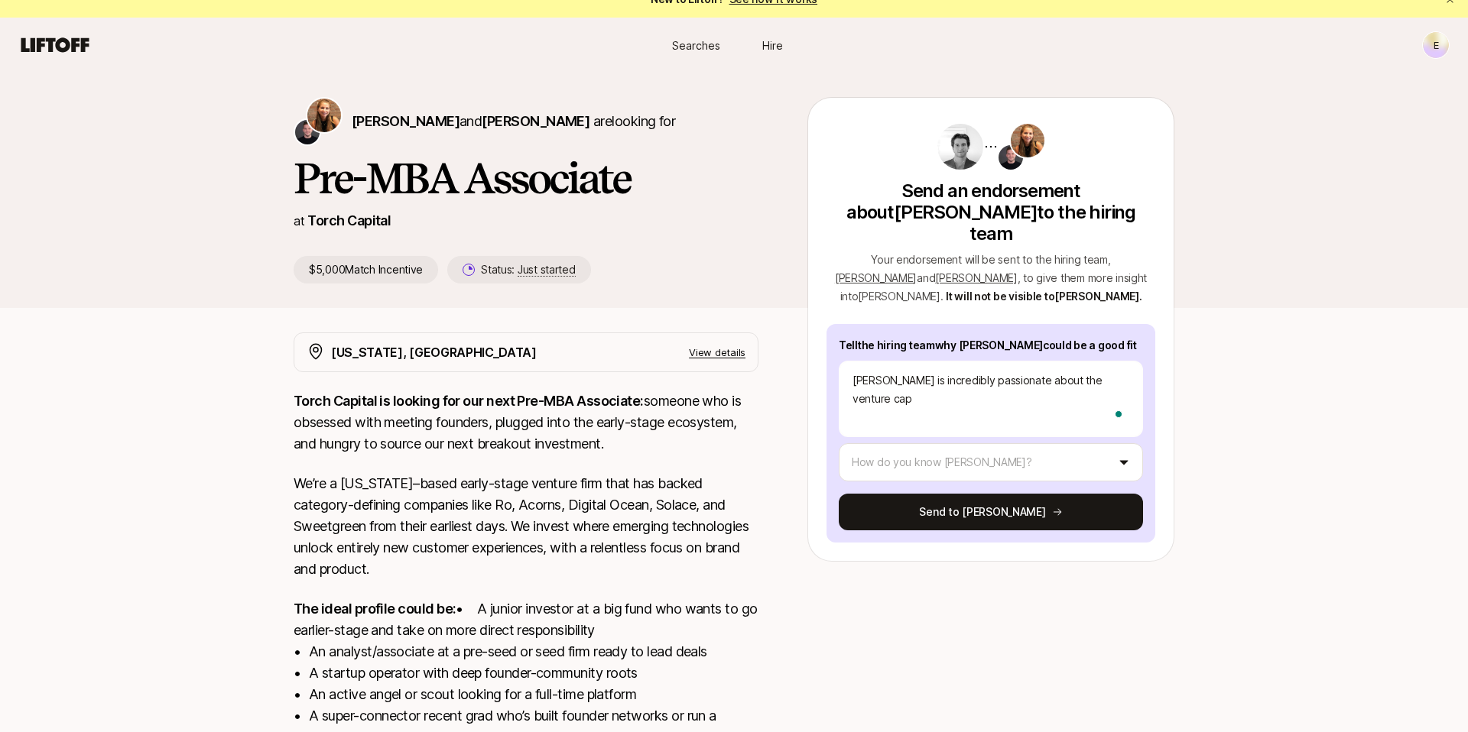
type textarea "x"
type textarea "[PERSON_NAME] is incredibly passionate about the venture capi"
type textarea "x"
type textarea "[PERSON_NAME] is incredibly passionate about the venture capit"
type textarea "x"
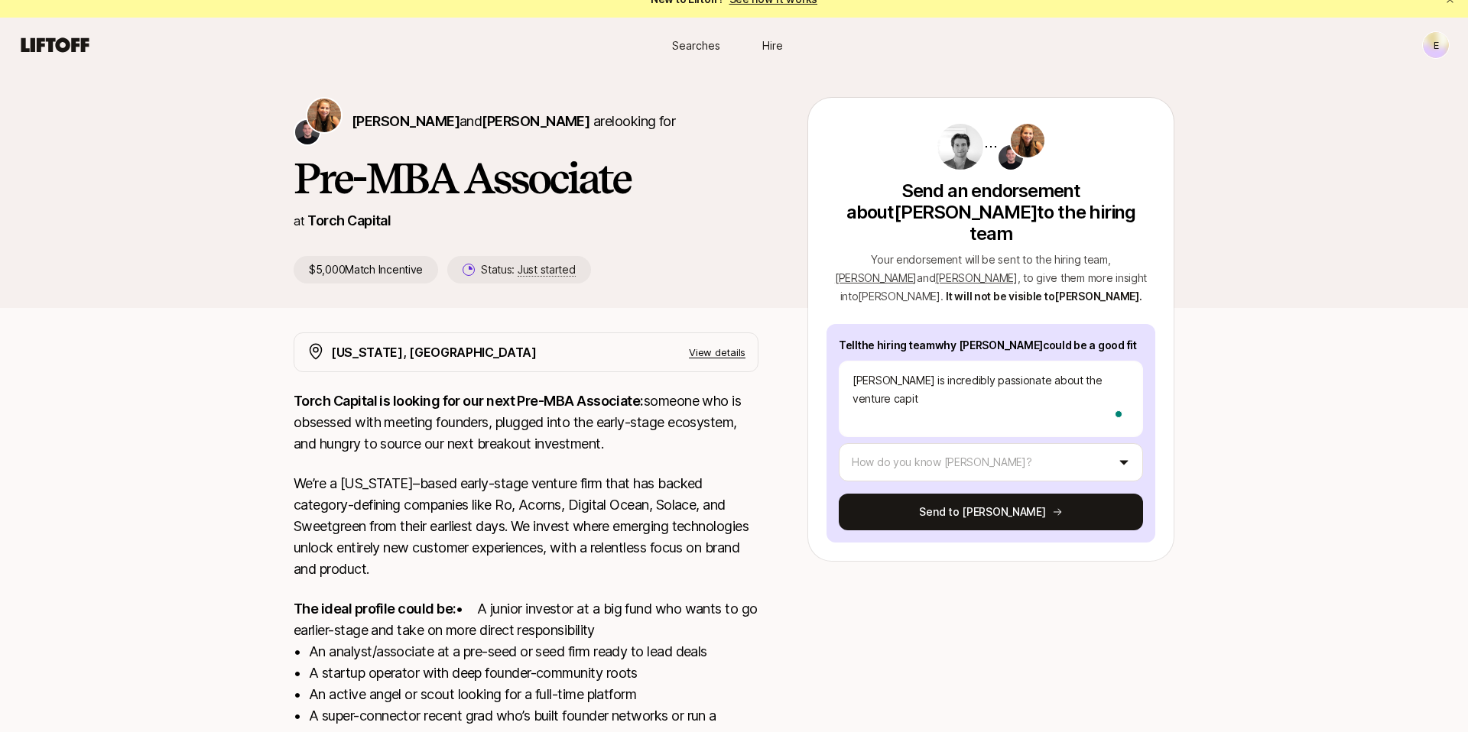
type textarea "[PERSON_NAME] is incredibly passionate about the venture capita"
type textarea "x"
type textarea "[PERSON_NAME] is incredibly passionate about the venture capital"
type textarea "x"
type textarea "[PERSON_NAME] is incredibly passionate about the venture capital"
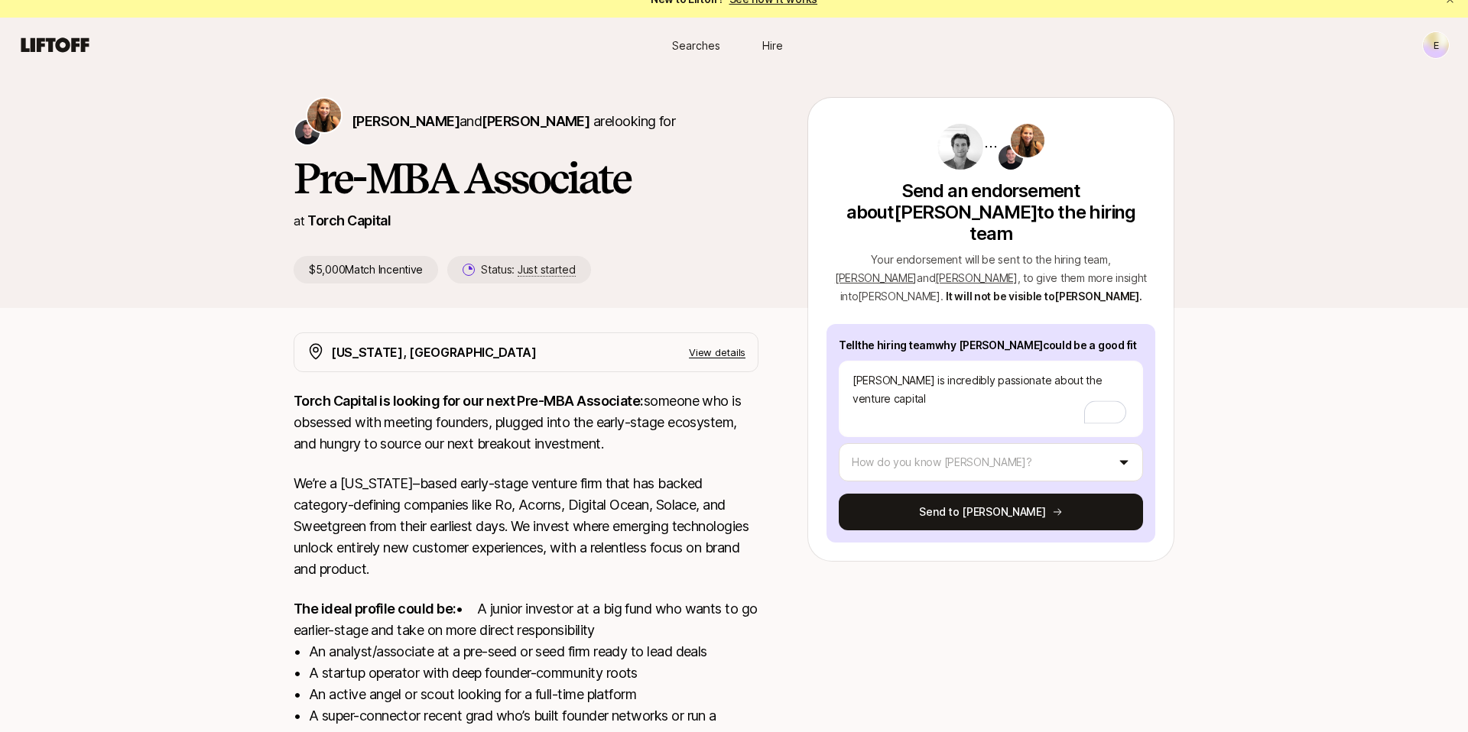
type textarea "x"
type textarea "[PERSON_NAME] is incredibly passionate about the venture capital e"
type textarea "x"
type textarea "[PERSON_NAME] is incredibly passionate about the venture capital ec"
type textarea "x"
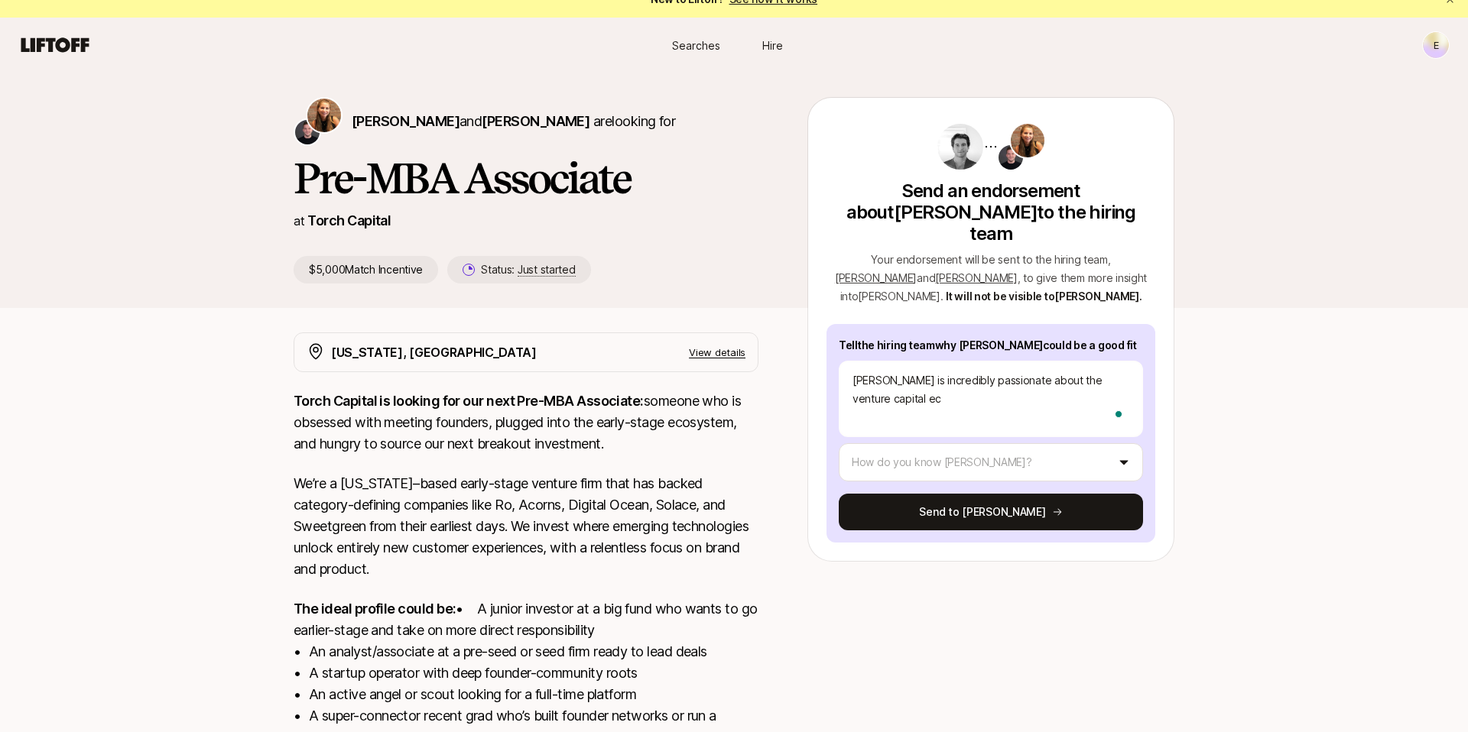
type textarea "[PERSON_NAME] is incredibly passionate about the venture capital eco"
type textarea "x"
type textarea "[PERSON_NAME] is incredibly passionate about the venture capital ecos"
type textarea "x"
type textarea "[PERSON_NAME] is incredibly passionate about the venture capital ecosy"
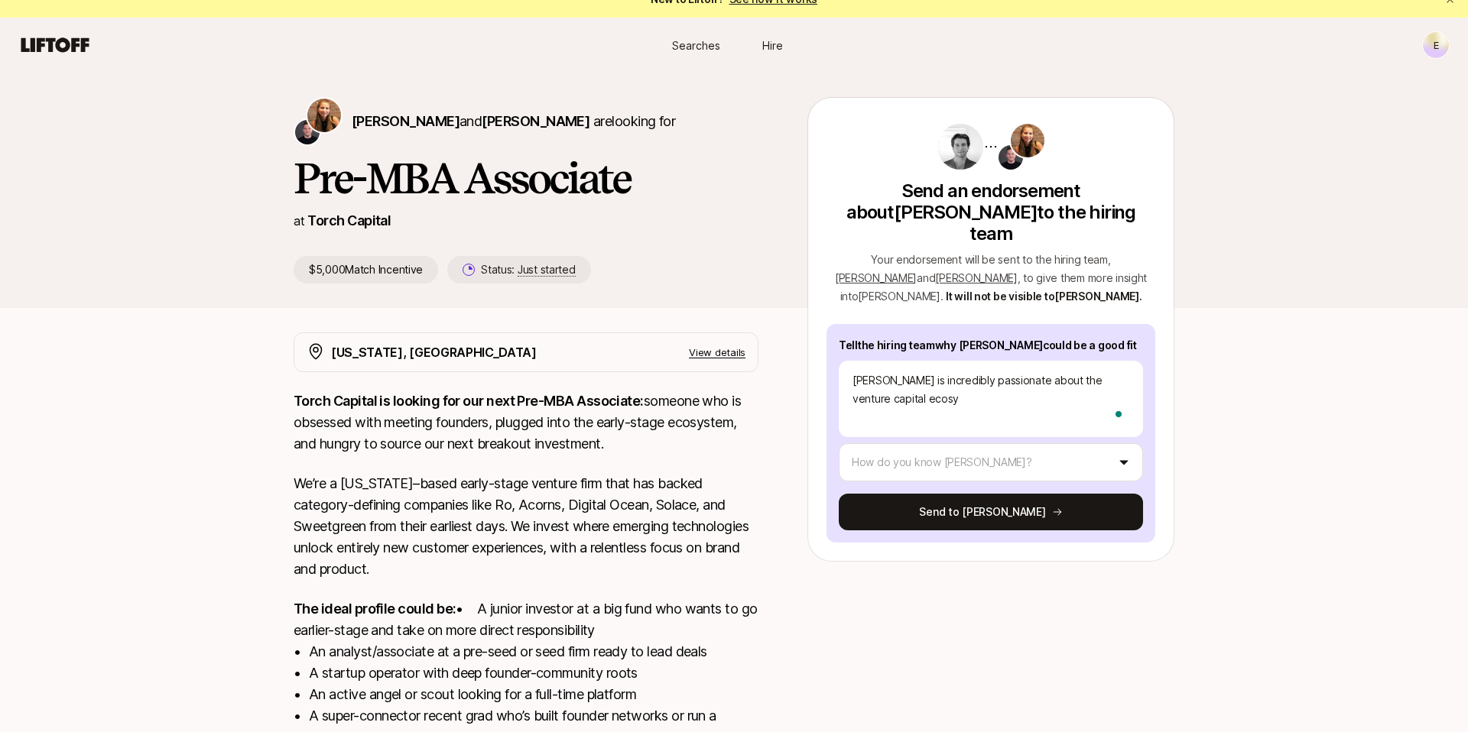
type textarea "x"
type textarea "[PERSON_NAME] is incredibly passionate about the venture capital ecosys"
type textarea "x"
type textarea "[PERSON_NAME] is incredibly passionate about the venture capital ecosyst"
type textarea "x"
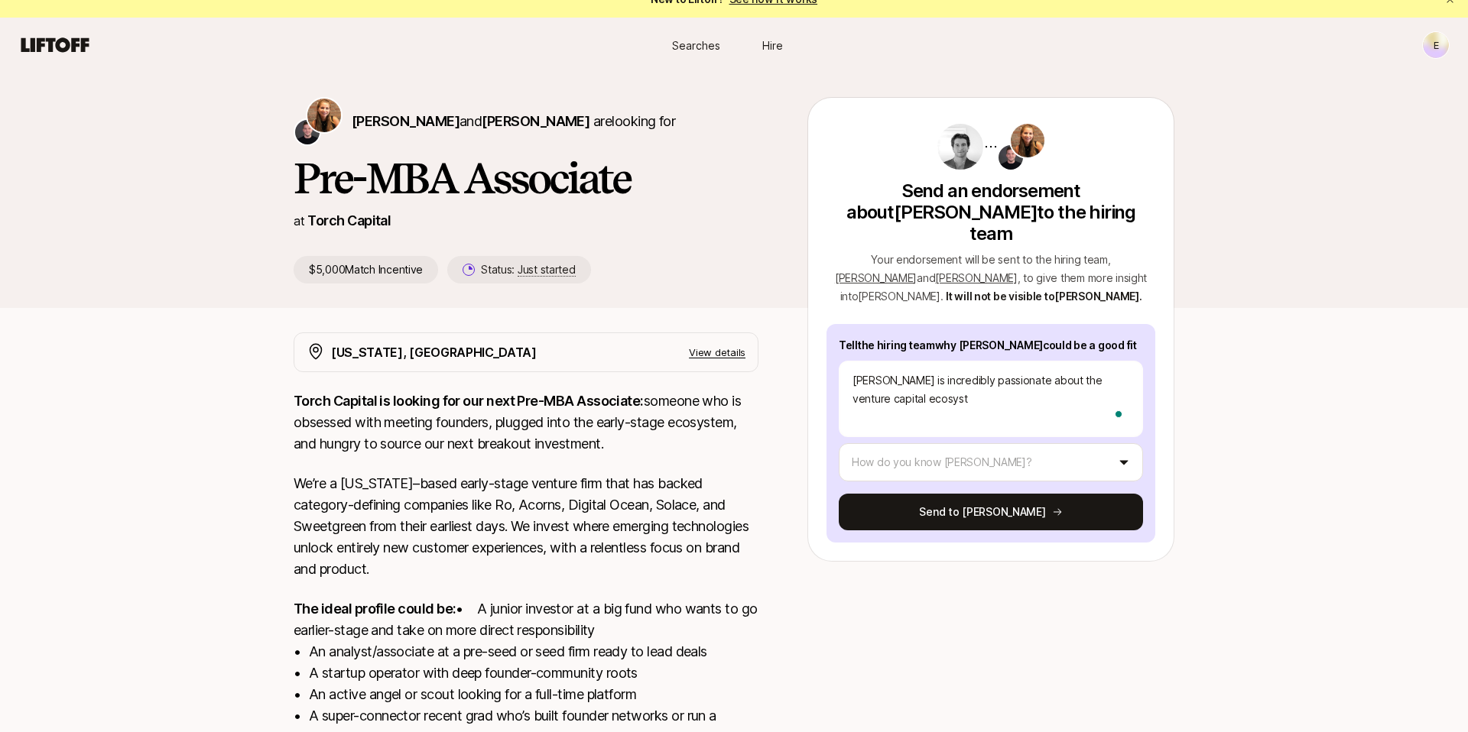
type textarea "[PERSON_NAME] is incredibly passionate about the venture capital ecosyste"
type textarea "x"
type textarea "[PERSON_NAME] is incredibly passionate about the venture capital ecosystem"
type textarea "x"
type textarea "[PERSON_NAME] is incredibly passionate about the venture capital ecosystem"
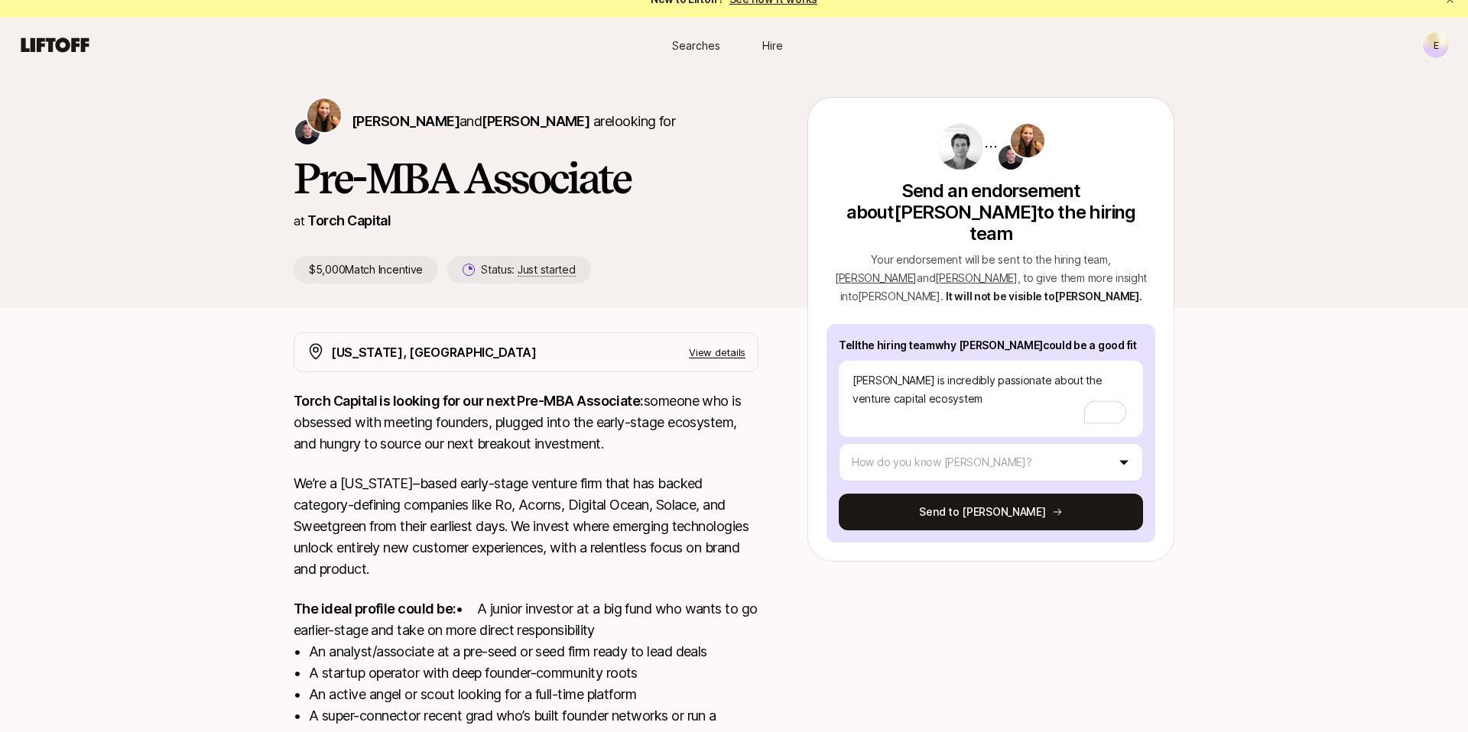
type textarea "x"
type textarea "[PERSON_NAME] is incredibly passionate about the venture capital ecosystem a"
type textarea "x"
type textarea "[PERSON_NAME] is incredibly passionate about the venture capital ecosystem an"
type textarea "x"
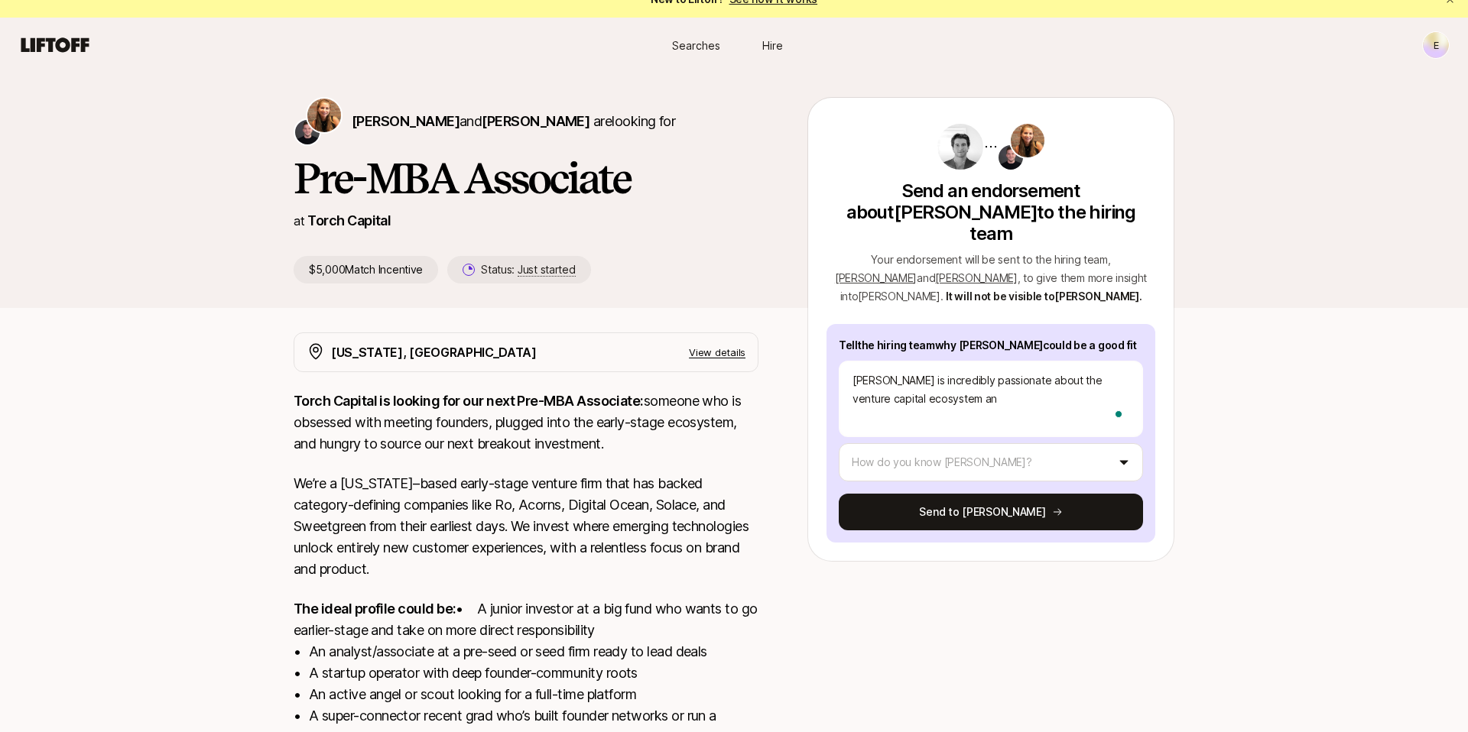
type textarea "[PERSON_NAME] is incredibly passionate about the venture capital ecosystem and"
type textarea "x"
type textarea "[PERSON_NAME] is incredibly passionate about the venture capital ecosystem and"
type textarea "x"
type textarea "[PERSON_NAME] is incredibly passionate about the venture capital ecosystem and i"
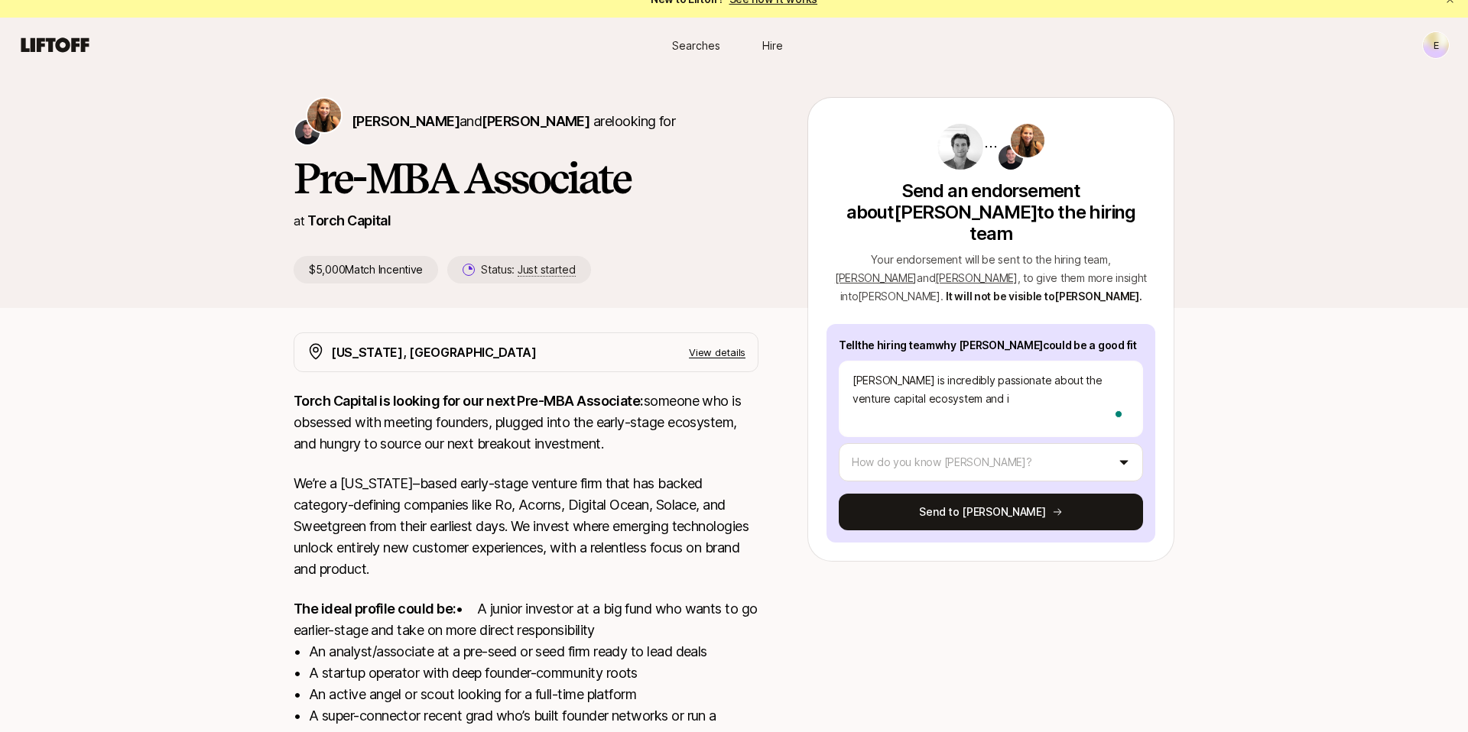
type textarea "x"
type textarea "[PERSON_NAME] is incredibly passionate about the venture capital ecosystem and …"
type textarea "x"
type textarea "[PERSON_NAME] is incredibly passionate about the venture capital ecosystem and …"
type textarea "x"
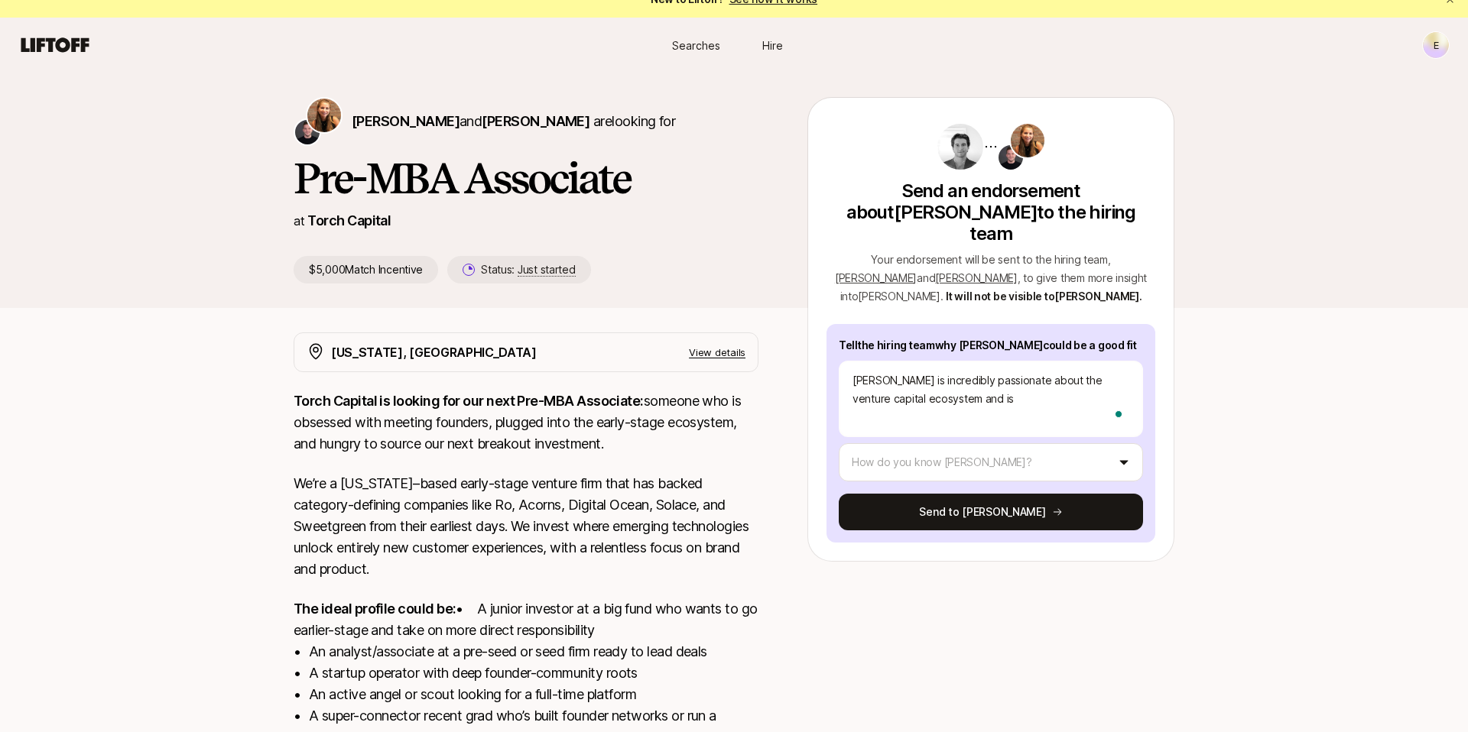
type textarea "[PERSON_NAME] is incredibly passionate about the venture capital ecosystem and …"
type textarea "x"
type textarea "[PERSON_NAME] is incredibly passionate about the venture capital ecosystem and …"
type textarea "x"
type textarea "[PERSON_NAME] is incredibly passionate about the venture capital ecosystem and …"
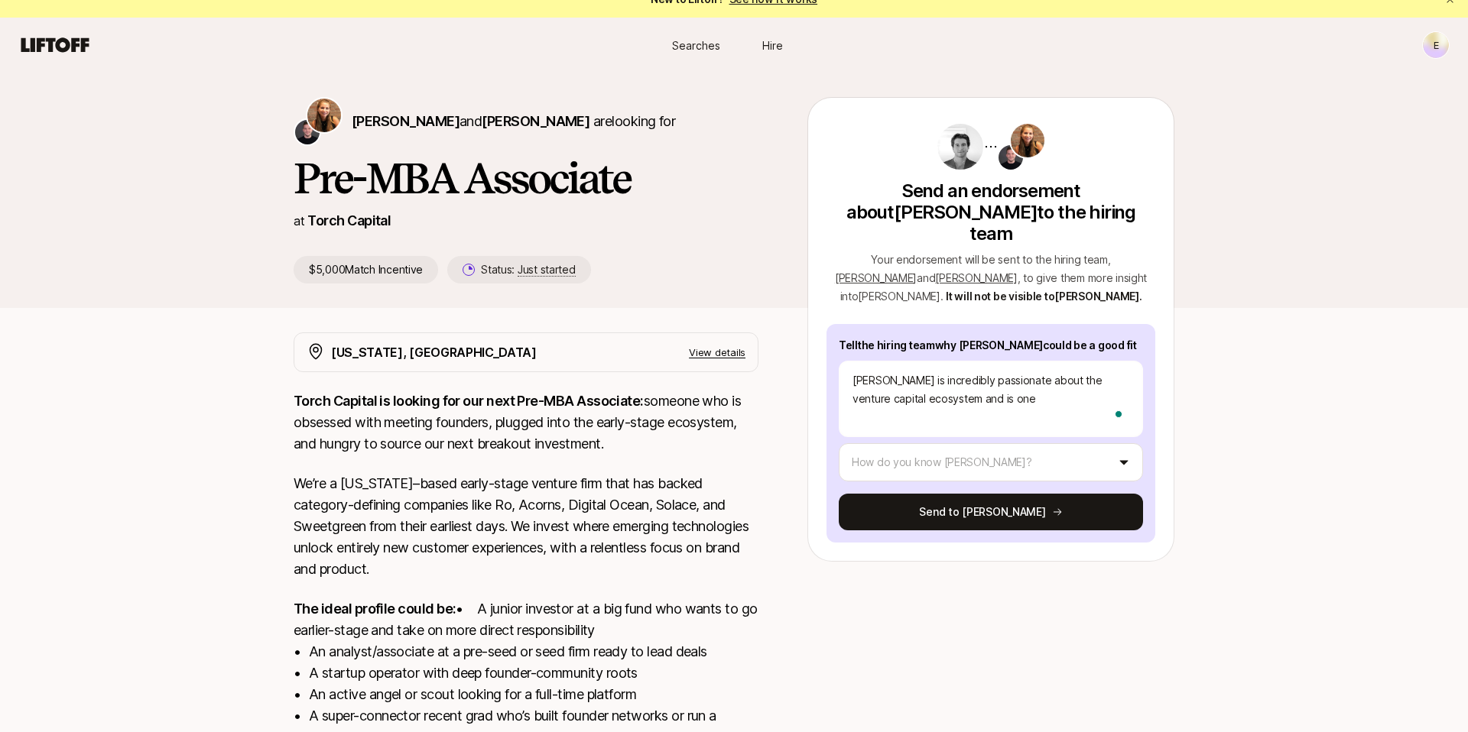
type textarea "x"
type textarea "[PERSON_NAME] is incredibly passionate about the venture capital ecosystem and …"
type textarea "x"
type textarea "[PERSON_NAME] is incredibly passionate about the venture capital ecosystem and …"
type textarea "x"
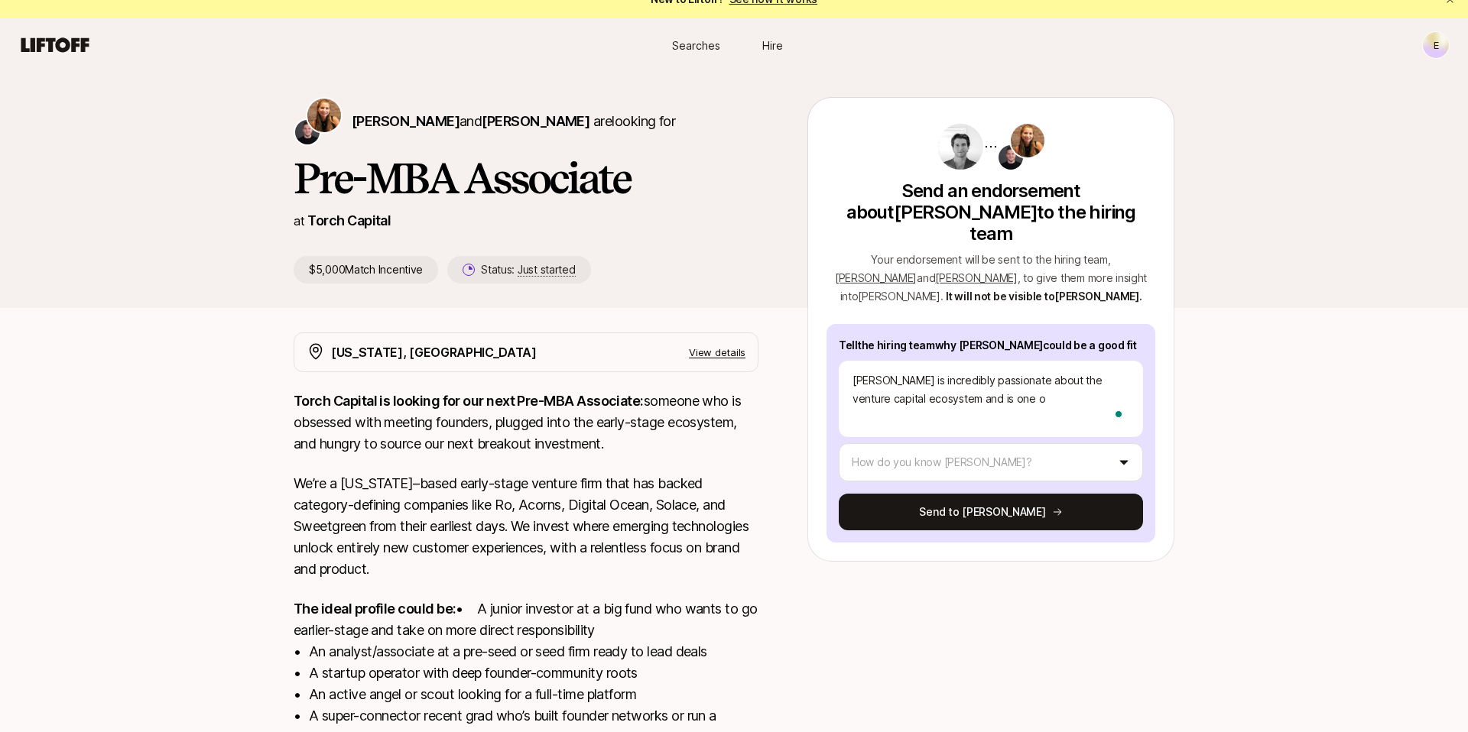
type textarea "[PERSON_NAME] is incredibly passionate about the venture capital ecosystem and …"
type textarea "x"
type textarea "[PERSON_NAME] is incredibly passionate about the venture capital ecosystem and …"
type textarea "x"
type textarea "[PERSON_NAME] is incredibly passionate about the venture capital ecosystem and …"
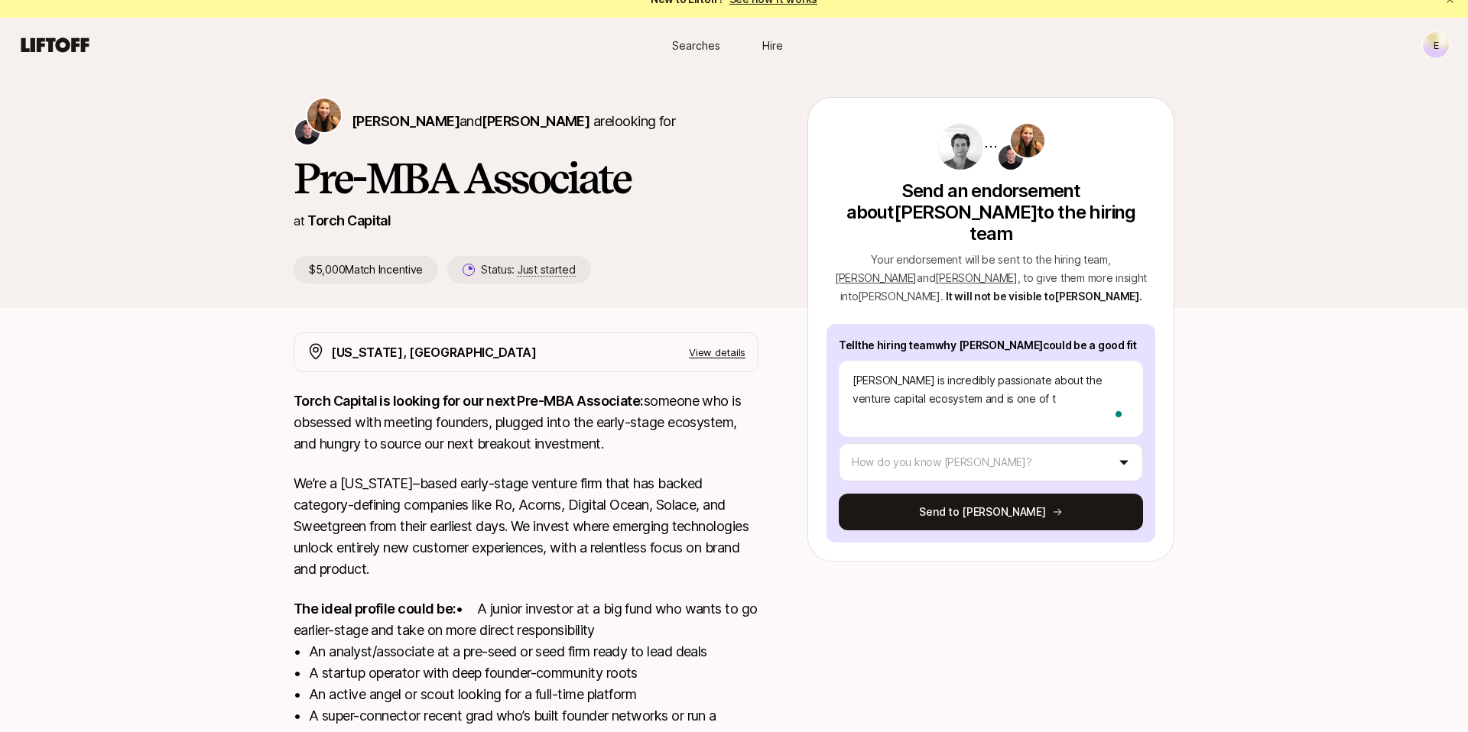
type textarea "x"
type textarea "[PERSON_NAME] is incredibly passionate about the venture capital ecosystem and …"
type textarea "x"
type textarea "[PERSON_NAME] is incredibly passionate about the venture capital ecosystem and …"
type textarea "x"
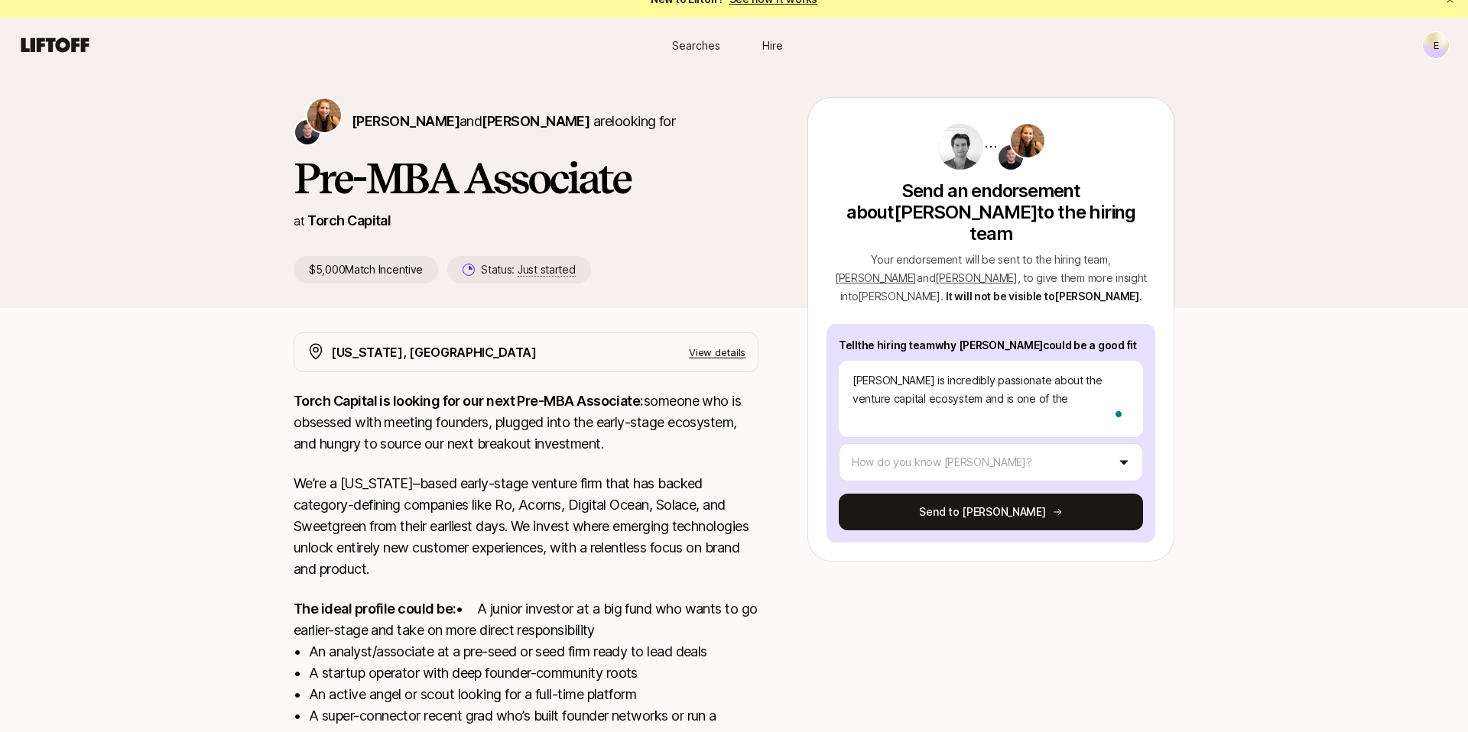
type textarea "[PERSON_NAME] is incredibly passionate about the venture capital ecosystem and …"
type textarea "x"
type textarea "[PERSON_NAME] is incredibly passionate about the venture capital ecosystem and …"
type textarea "x"
type textarea "[PERSON_NAME] is incredibly passionate about the venture capital ecosystem and …"
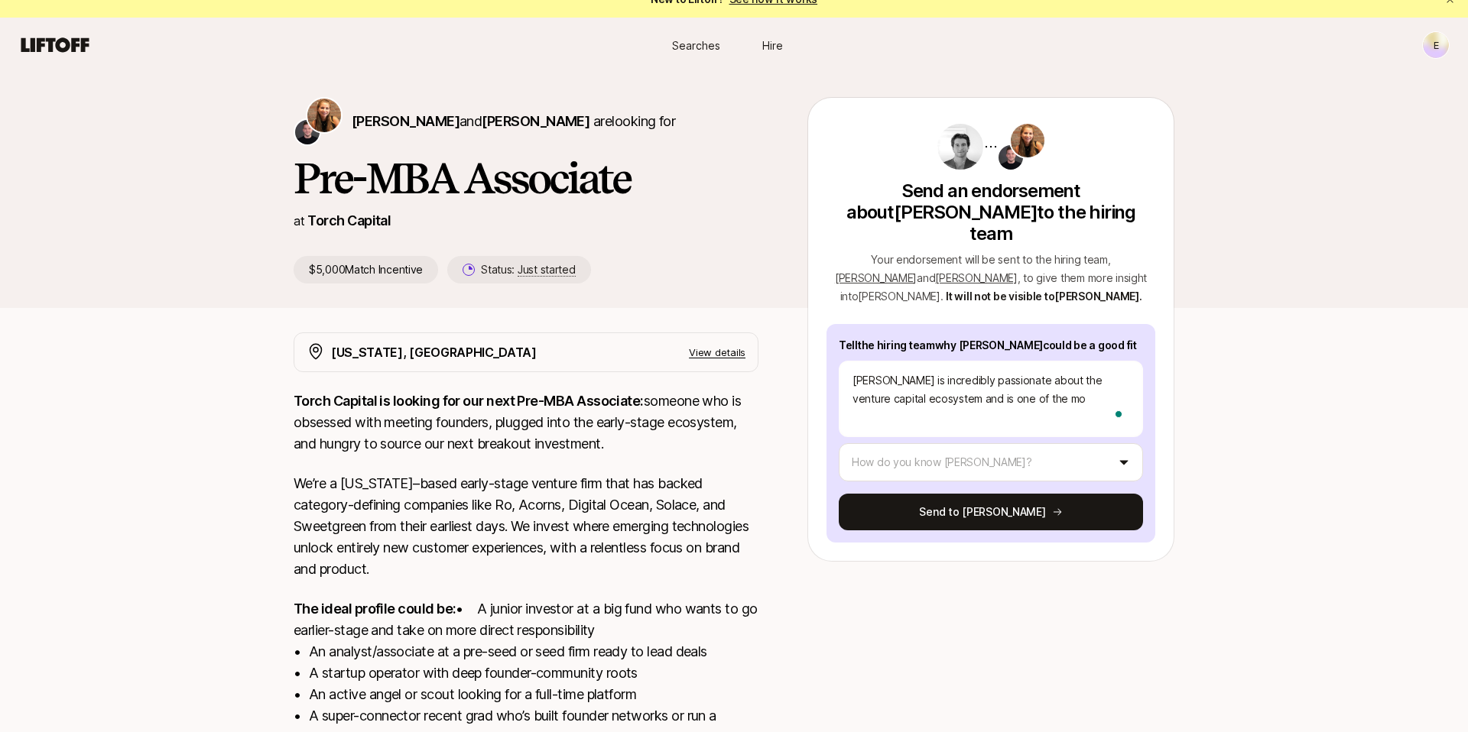
type textarea "x"
type textarea "[PERSON_NAME] is incredibly passionate about the venture capital ecosystem and …"
type textarea "x"
type textarea "[PERSON_NAME] is incredibly passionate about the venture capital ecosystem and …"
type textarea "x"
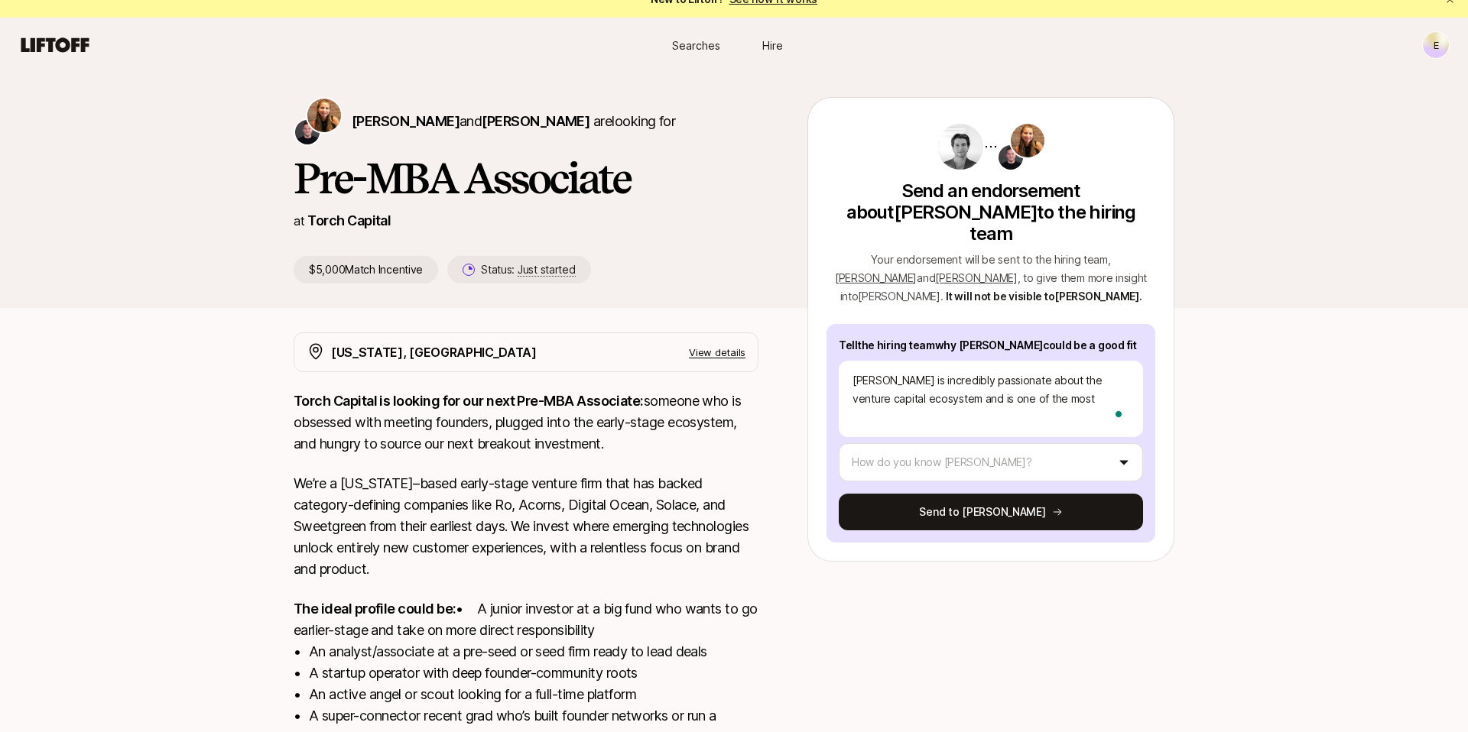
type textarea "[PERSON_NAME] is incredibly passionate about the venture capital ecosystem and …"
type textarea "x"
type textarea "[PERSON_NAME] is incredibly passionate about the venture capital ecosystem and …"
type textarea "x"
type textarea "[PERSON_NAME] is incredibly passionate about the venture capital ecosystem and …"
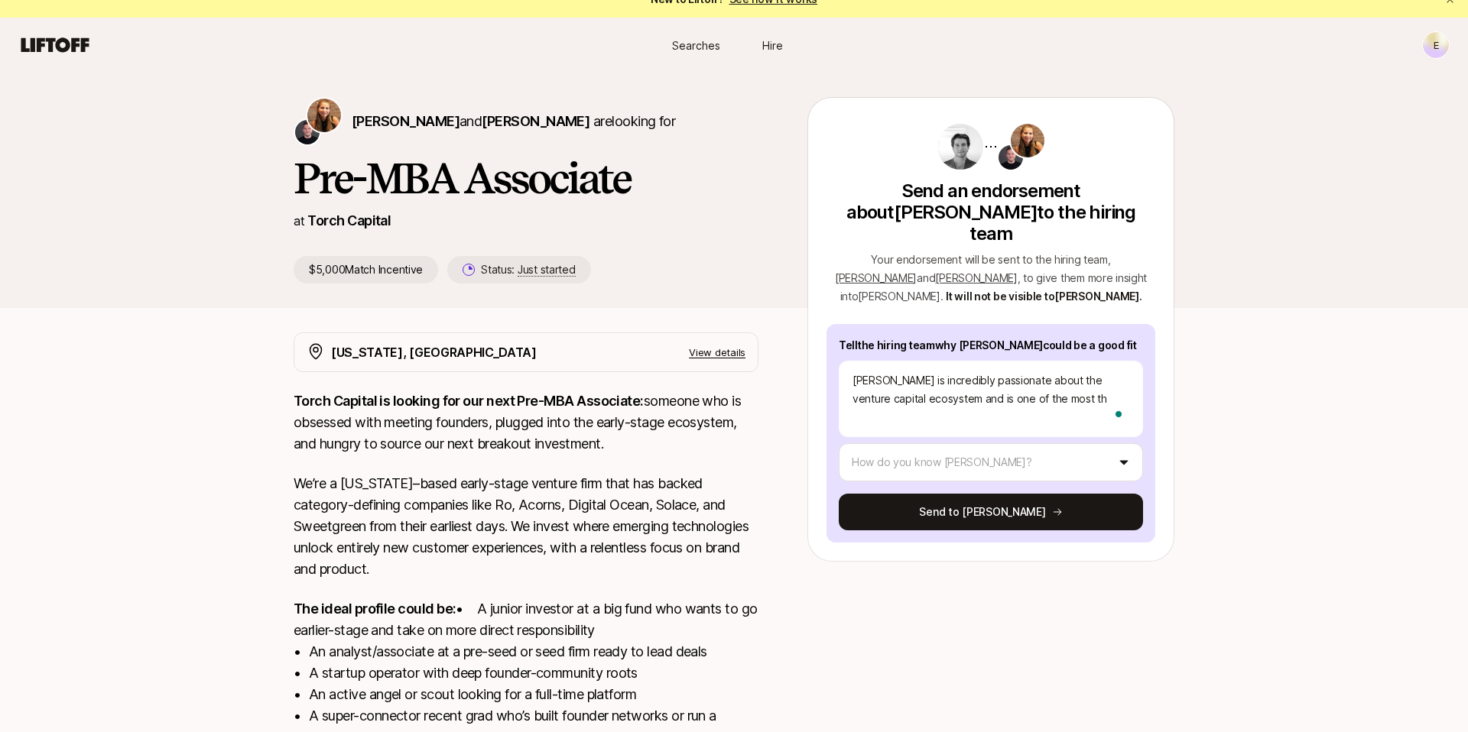
type textarea "x"
type textarea "[PERSON_NAME] is incredibly passionate about the venture capital ecosystem and …"
type textarea "x"
type textarea "[PERSON_NAME] is incredibly passionate about the venture capital ecosystem and …"
type textarea "x"
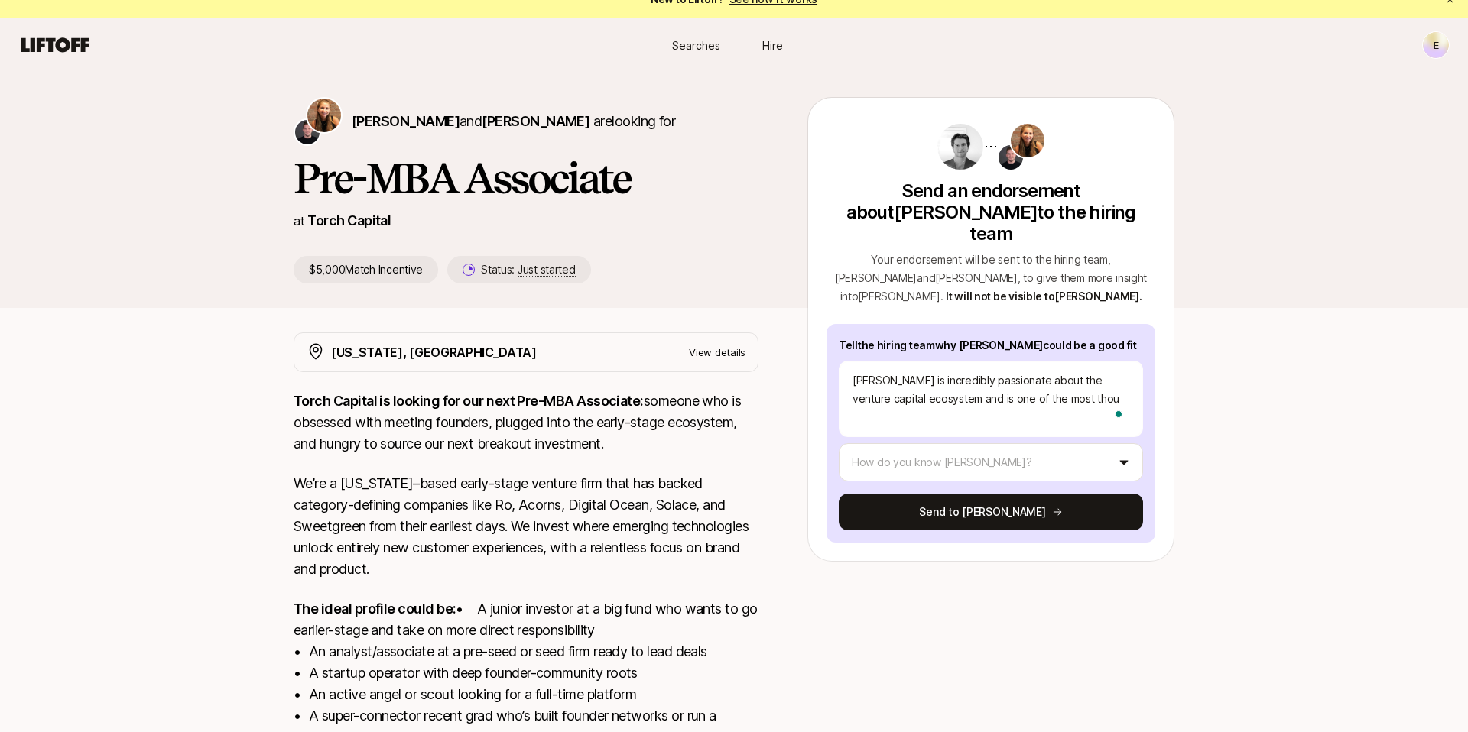
type textarea "[PERSON_NAME] is incredibly passionate about the venture capital ecosystem and …"
type textarea "x"
type textarea "[PERSON_NAME] is incredibly passionate about the venture capital ecosystem and …"
type textarea "x"
type textarea "[PERSON_NAME] is incredibly passionate about the venture capital ecosystem and …"
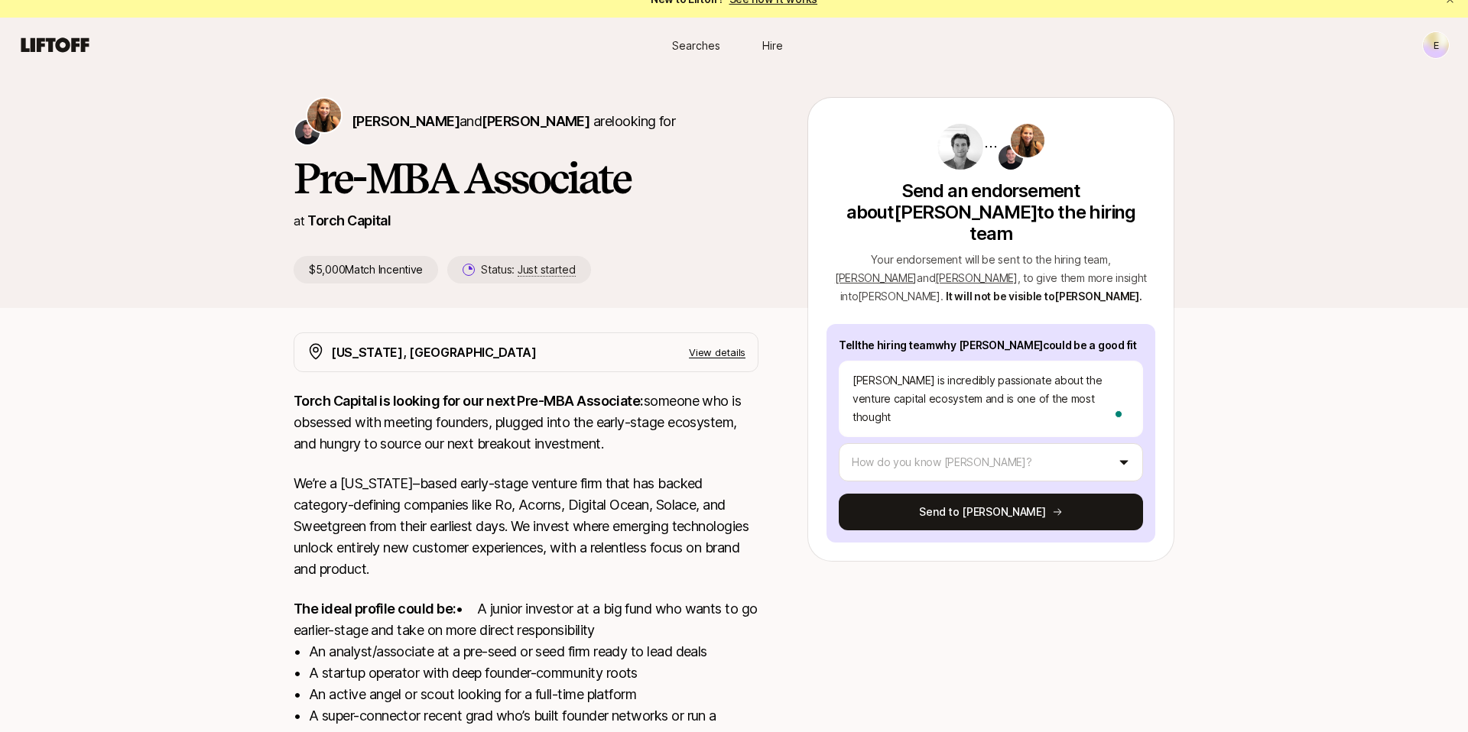
type textarea "x"
type textarea "[PERSON_NAME] is incredibly passionate about the venture capital ecosystem and …"
type textarea "x"
type textarea "[PERSON_NAME] is incredibly passionate about the venture capital ecosystem and …"
type textarea "x"
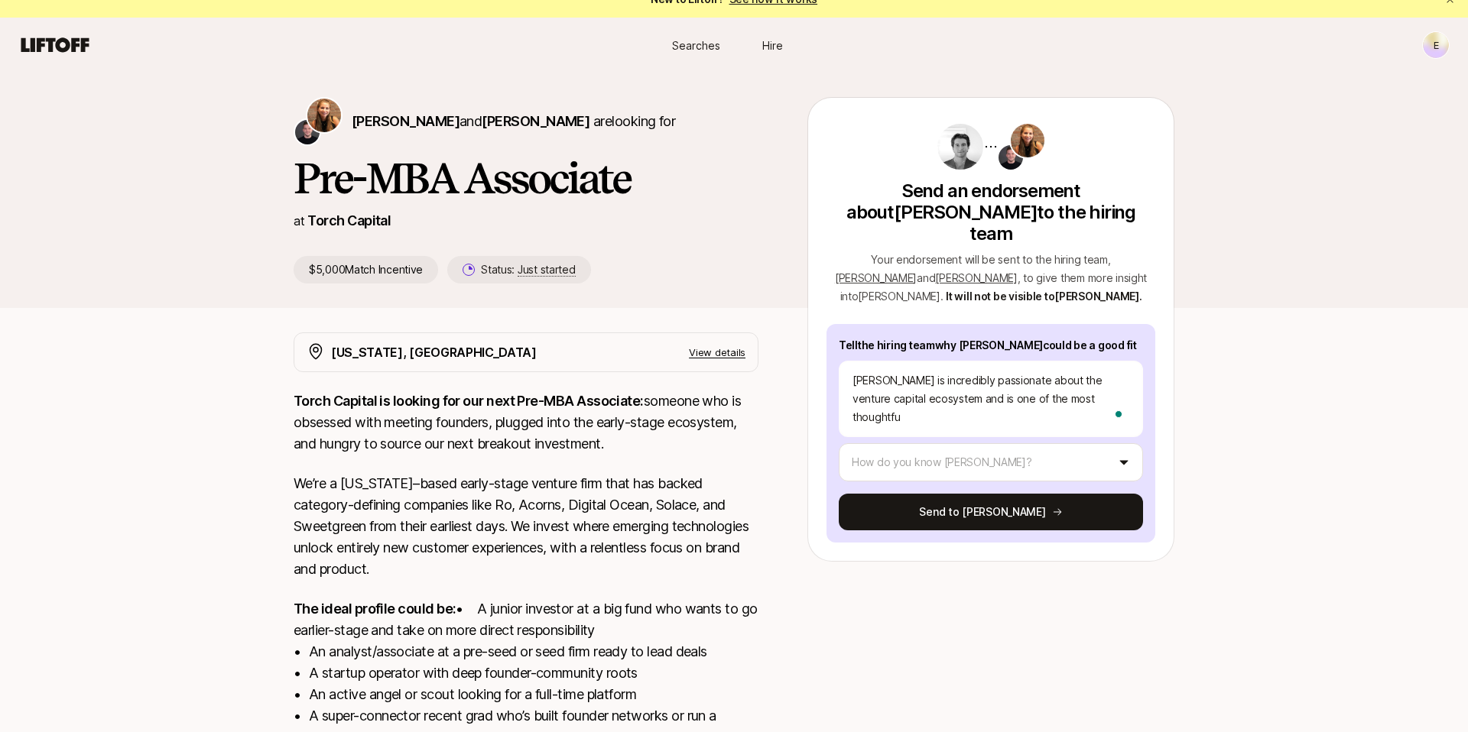
type textarea "[PERSON_NAME] is incredibly passionate about the venture capital ecosystem and …"
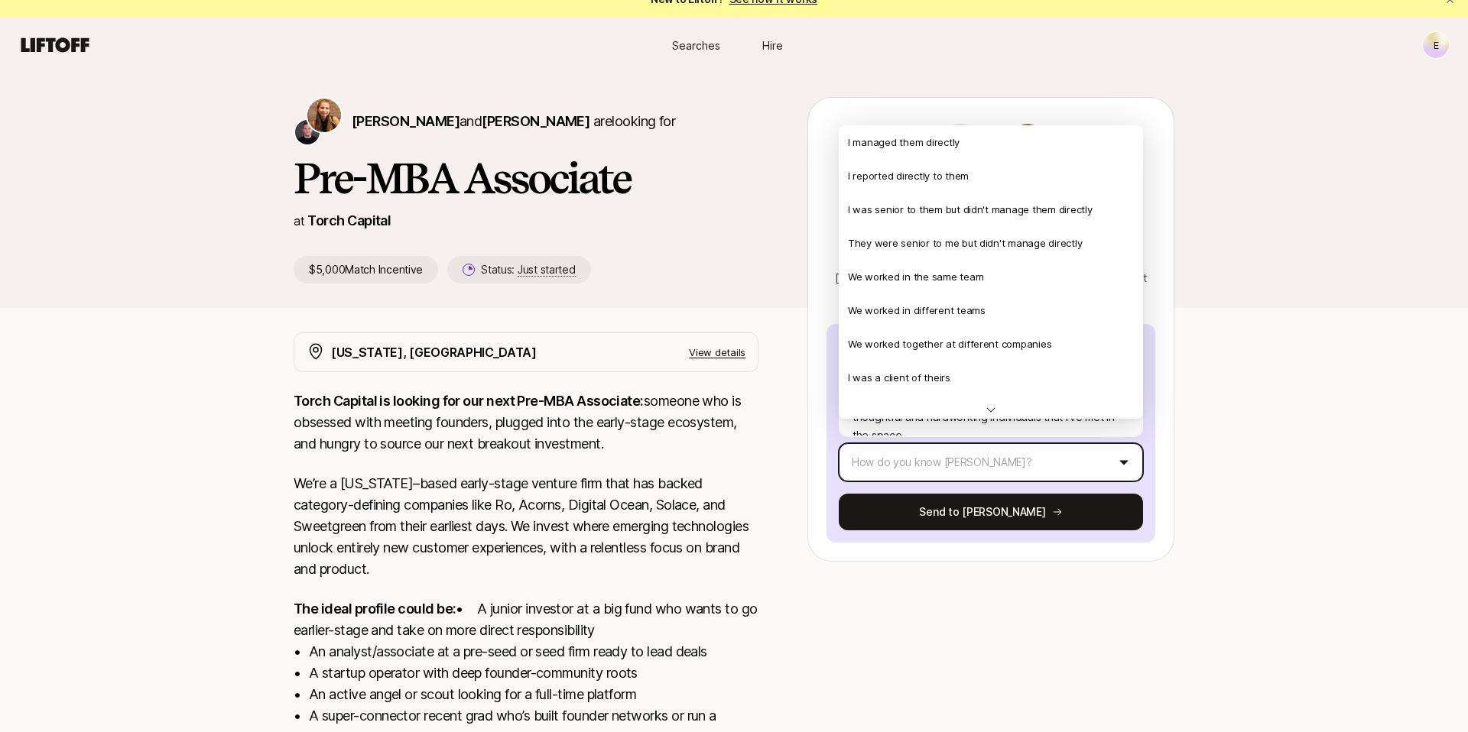
click at [570, 448] on html "New to Liftoff? See how it works E Searches Hire Searches Hire E [PERSON_NAME] …" at bounding box center [734, 347] width 1468 height 732
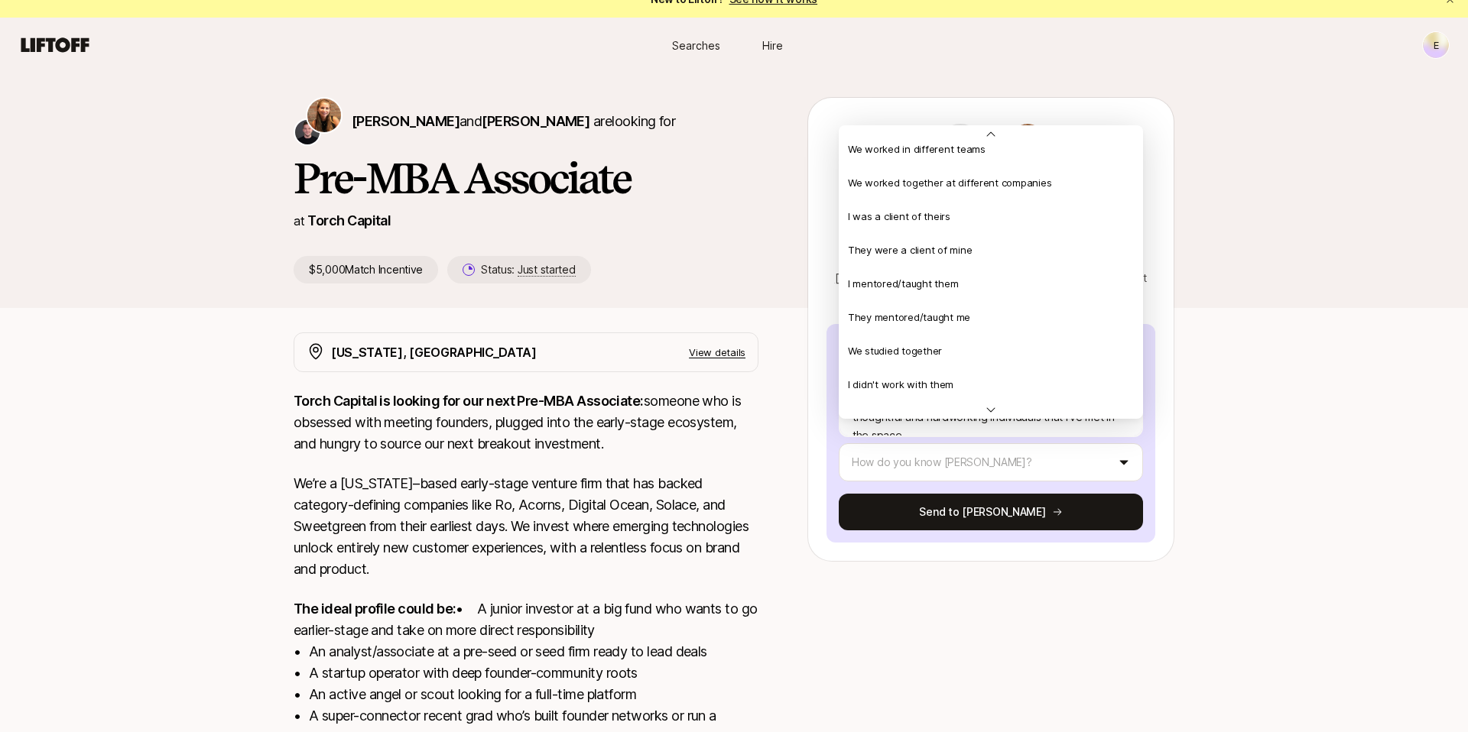
scroll to position [187, 0]
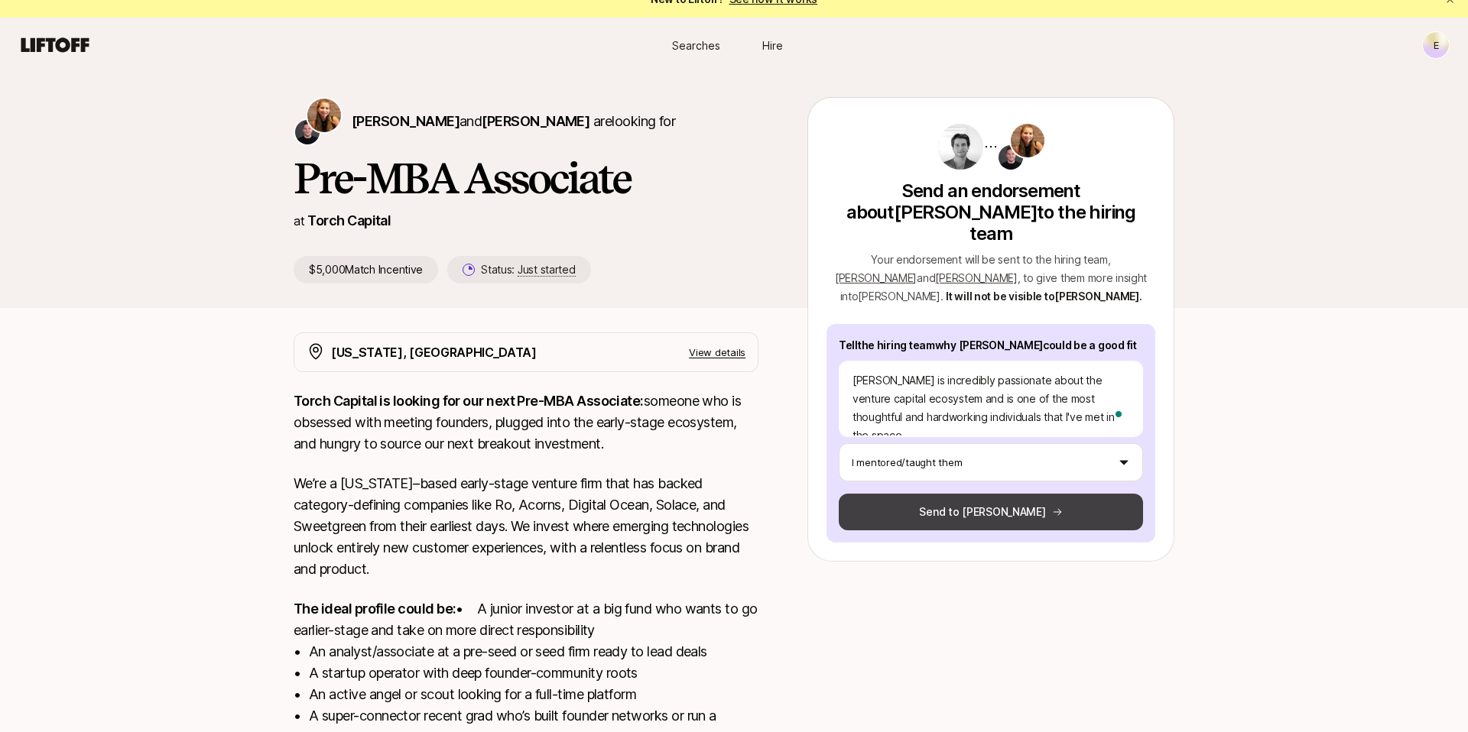
click at [570, 494] on button "Send to [PERSON_NAME]" at bounding box center [991, 512] width 304 height 37
